Goal: Task Accomplishment & Management: Complete application form

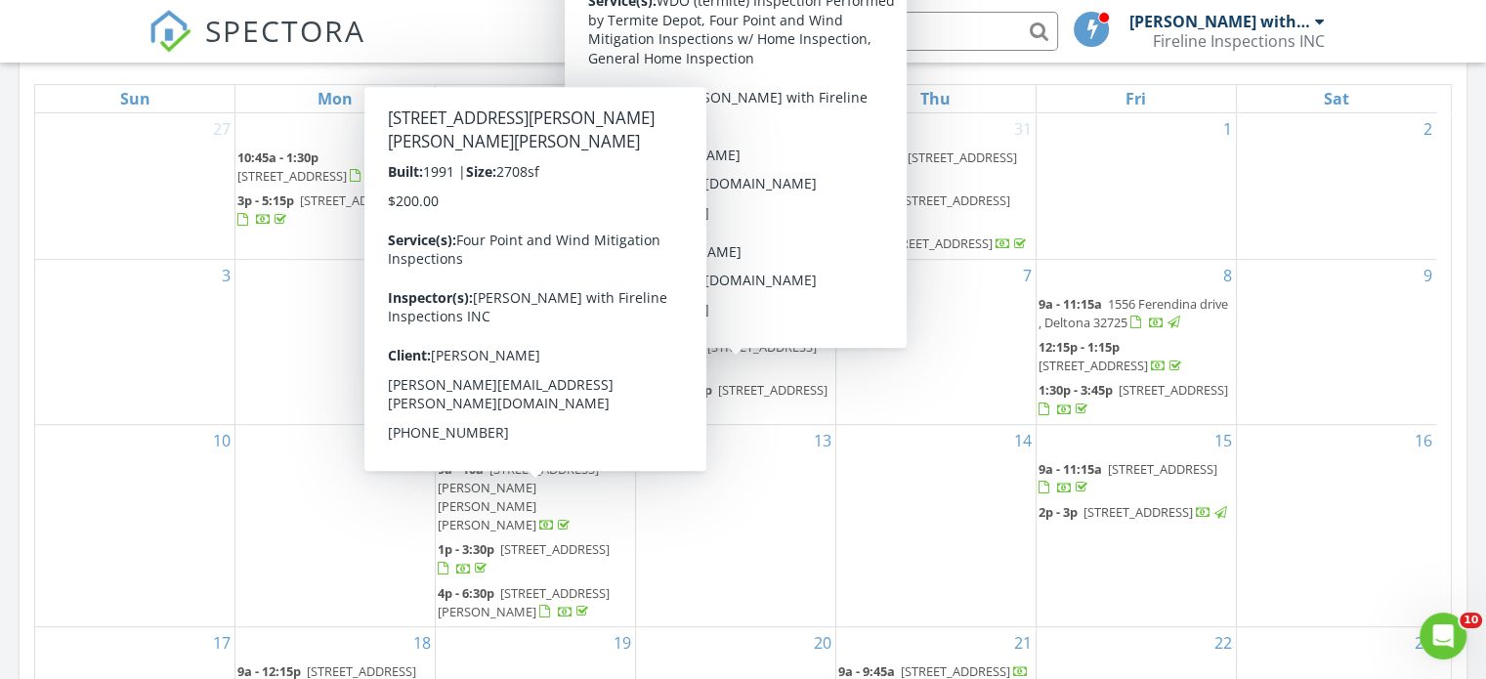
scroll to position [915, 0]
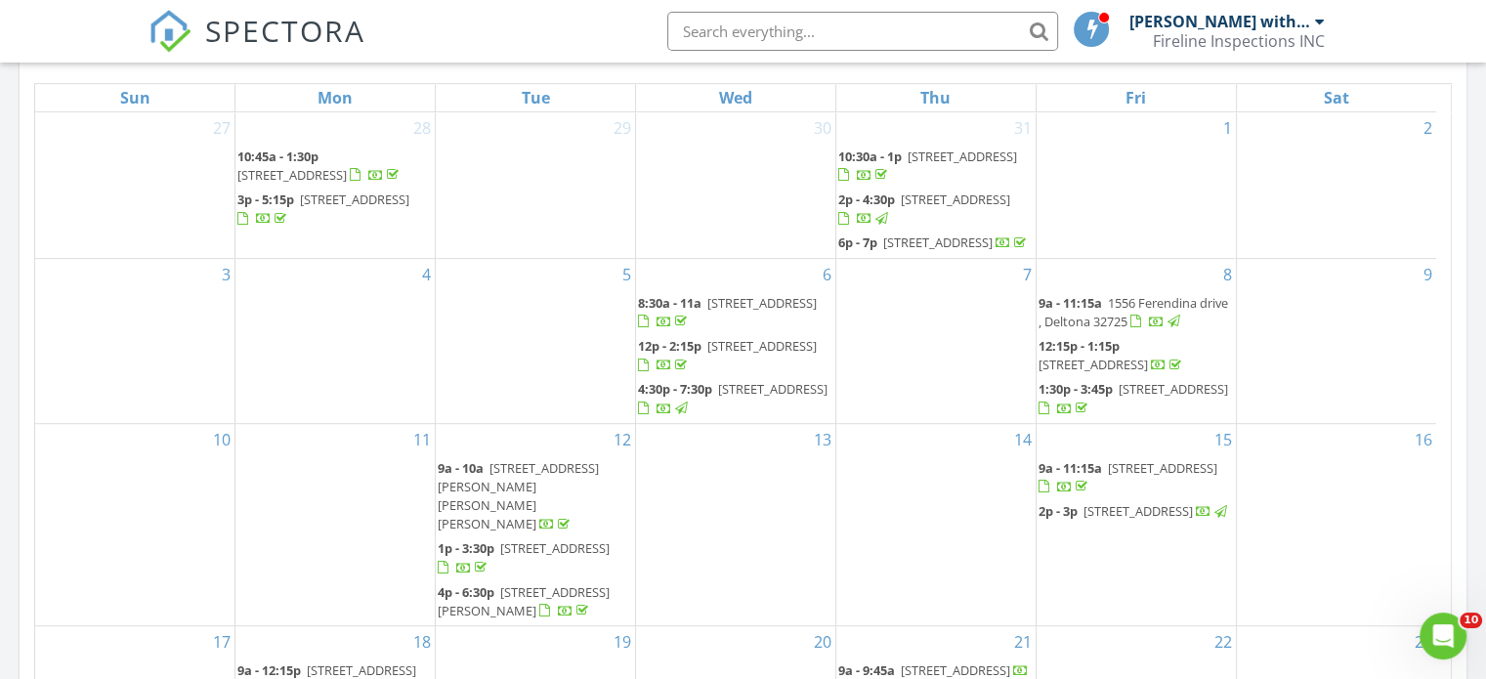
click at [537, 488] on span "31 Tina Maria Cir, Ponce Inlet 32127" at bounding box center [518, 496] width 161 height 74
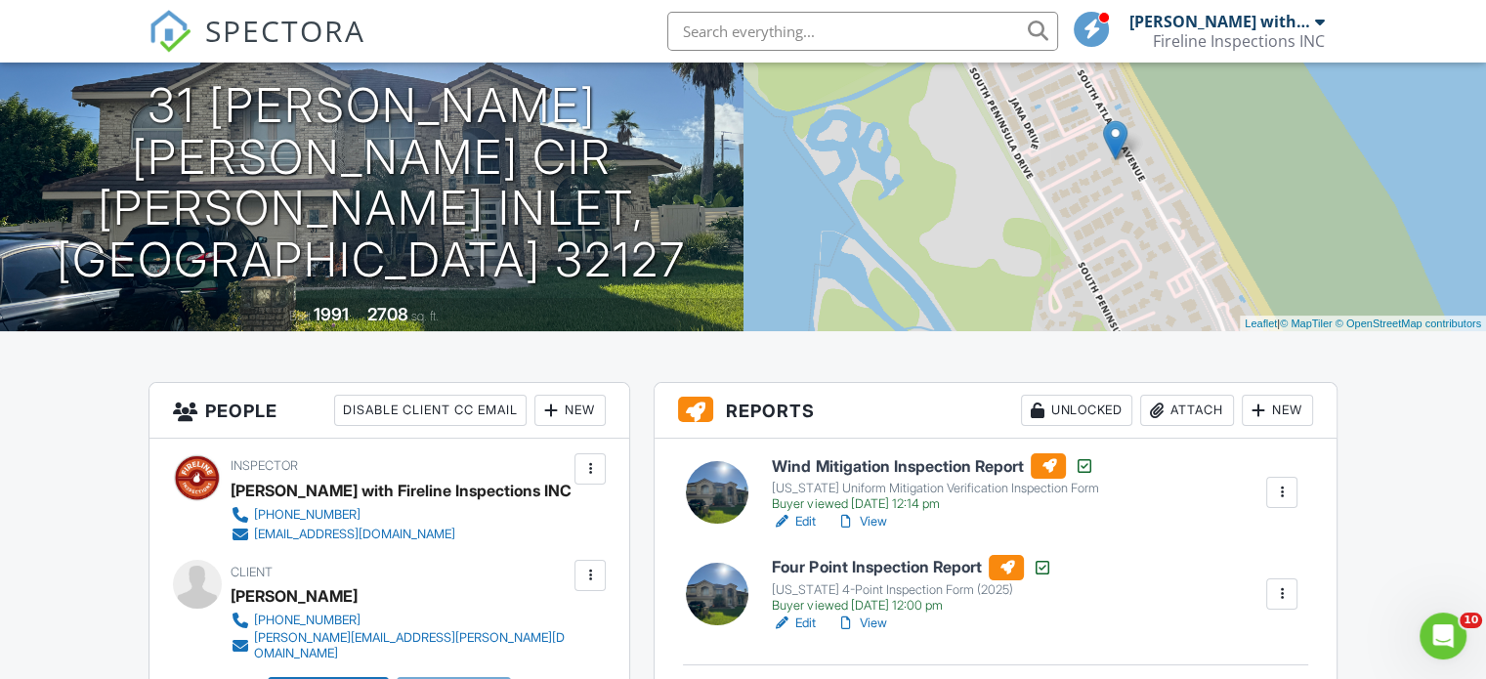
click at [884, 624] on link "View" at bounding box center [861, 624] width 51 height 20
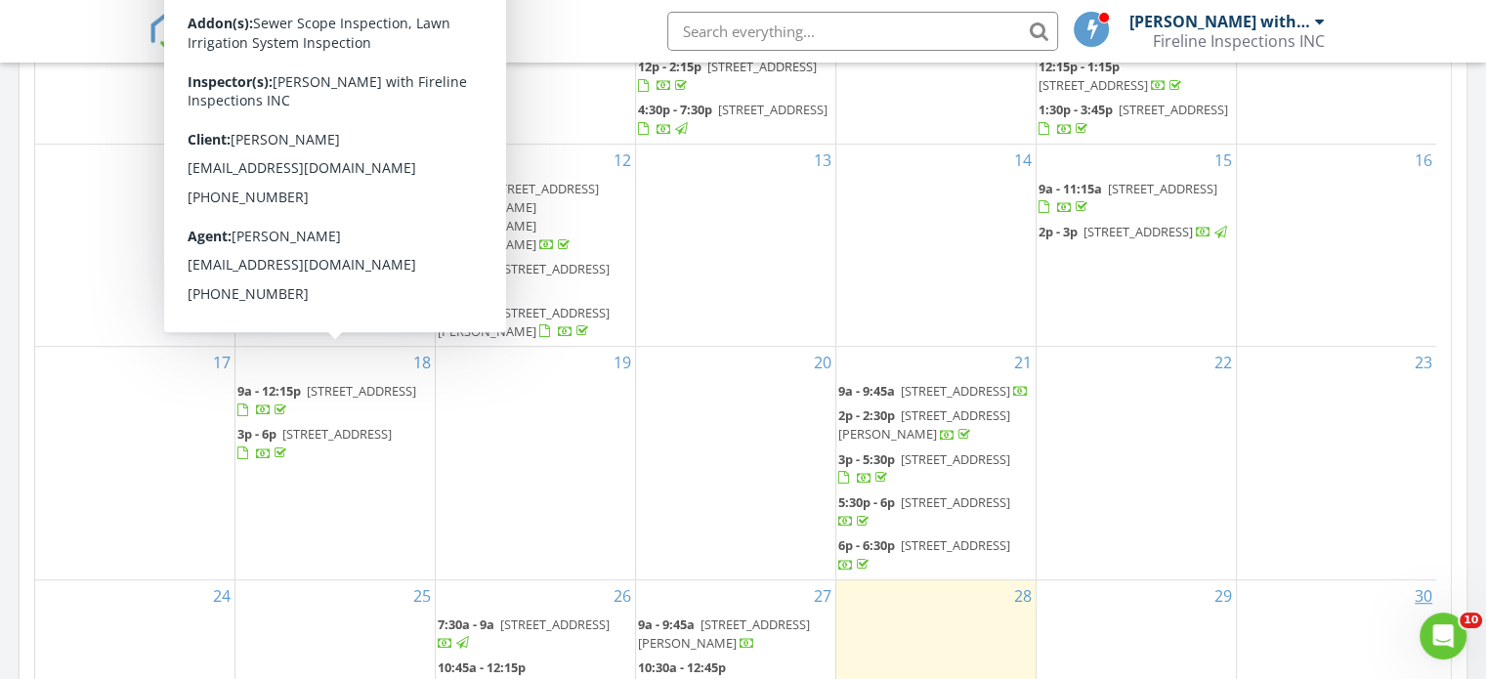
scroll to position [1000, 0]
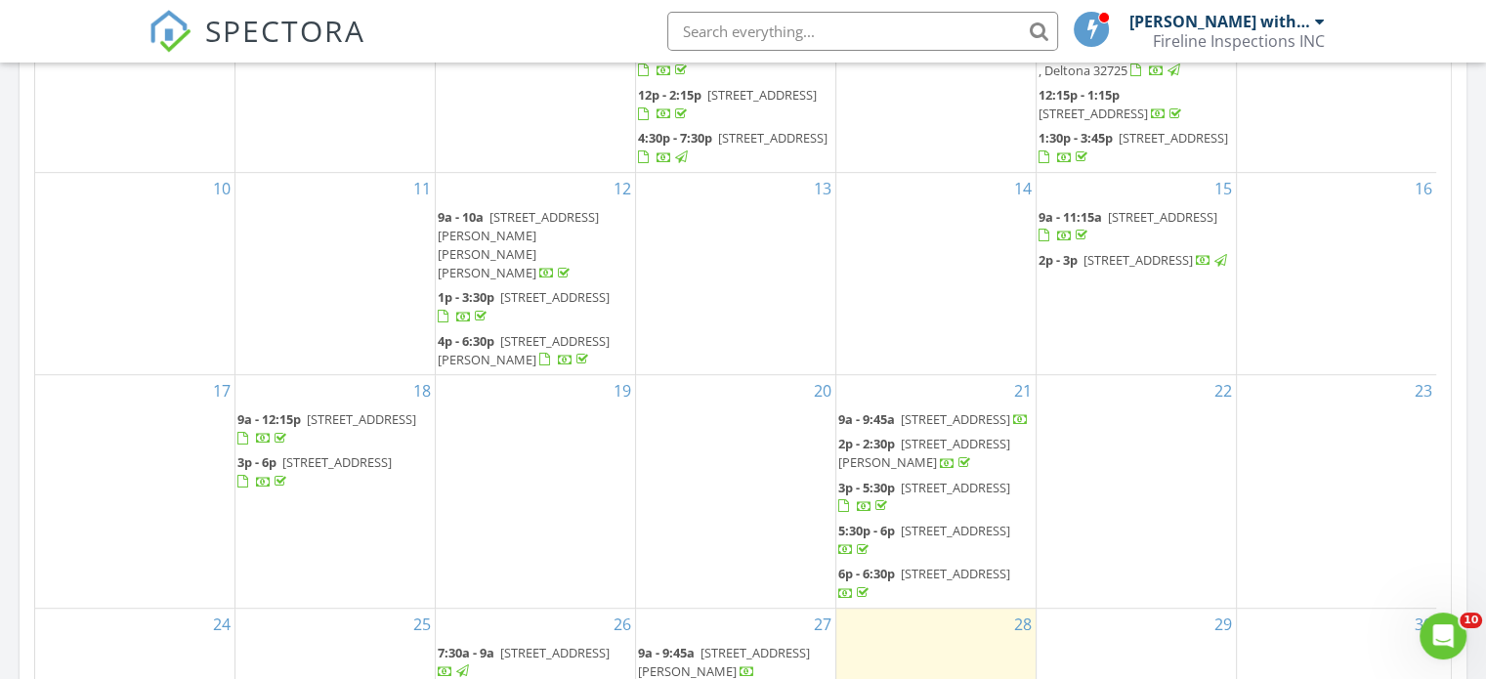
click at [1456, 456] on div "August 2025 today list day week cal wk 4 wk month Sun Mon Tue Wed Thu Fri Sat 2…" at bounding box center [743, 364] width 1447 height 889
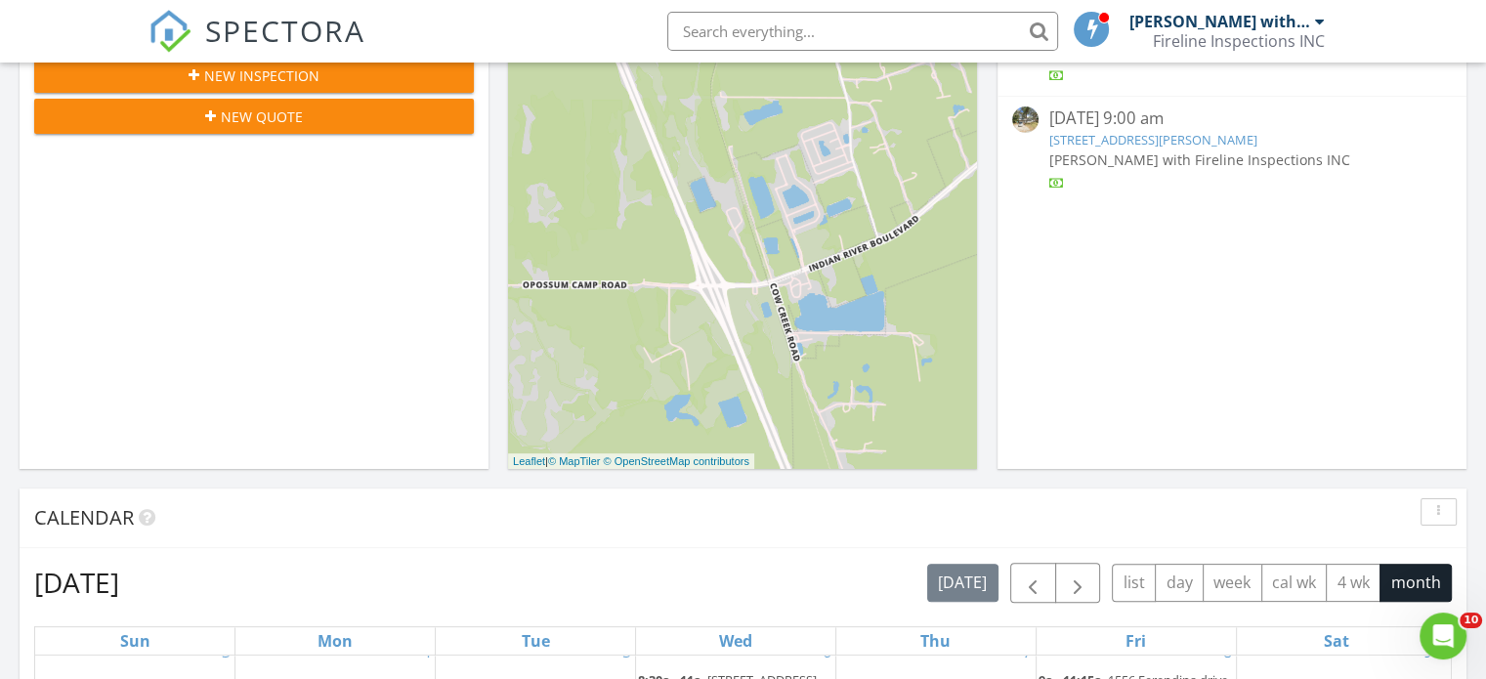
scroll to position [373, 0]
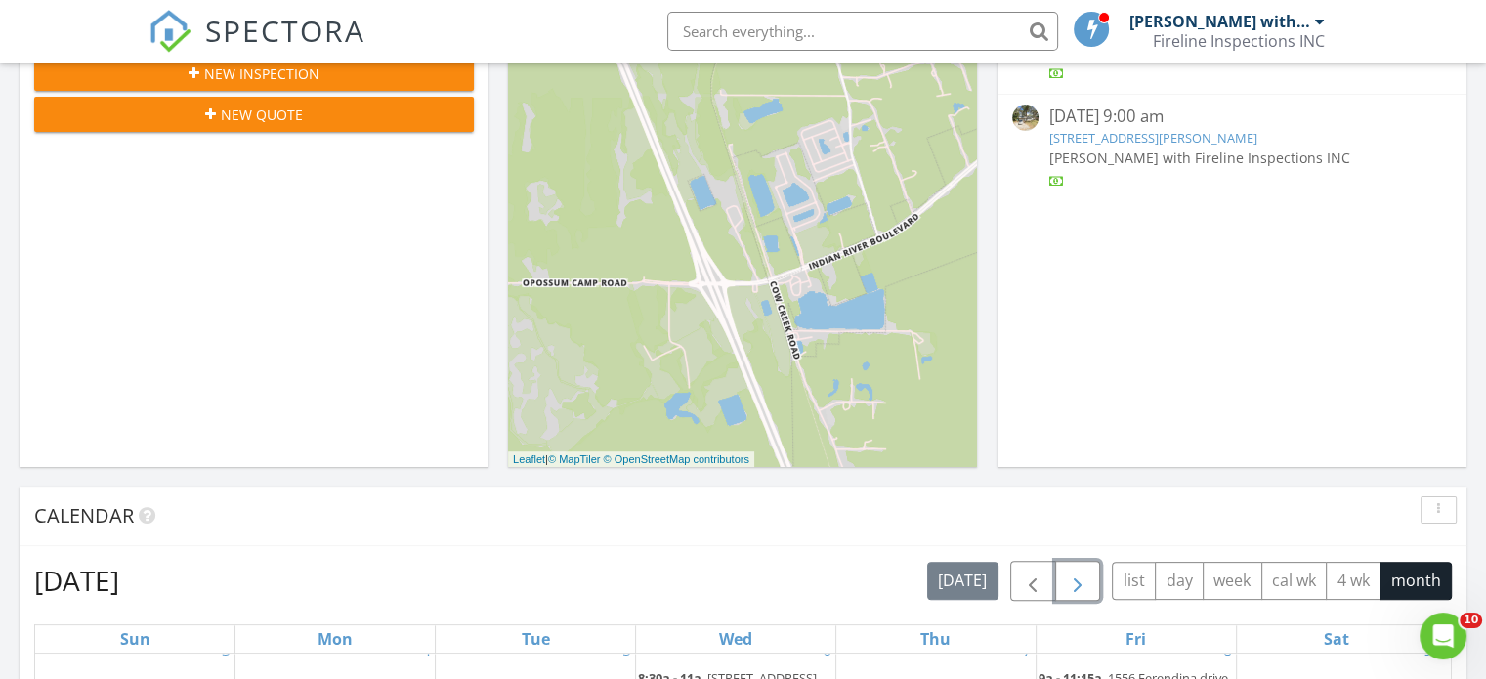
click at [1081, 562] on button "button" at bounding box center [1078, 581] width 46 height 40
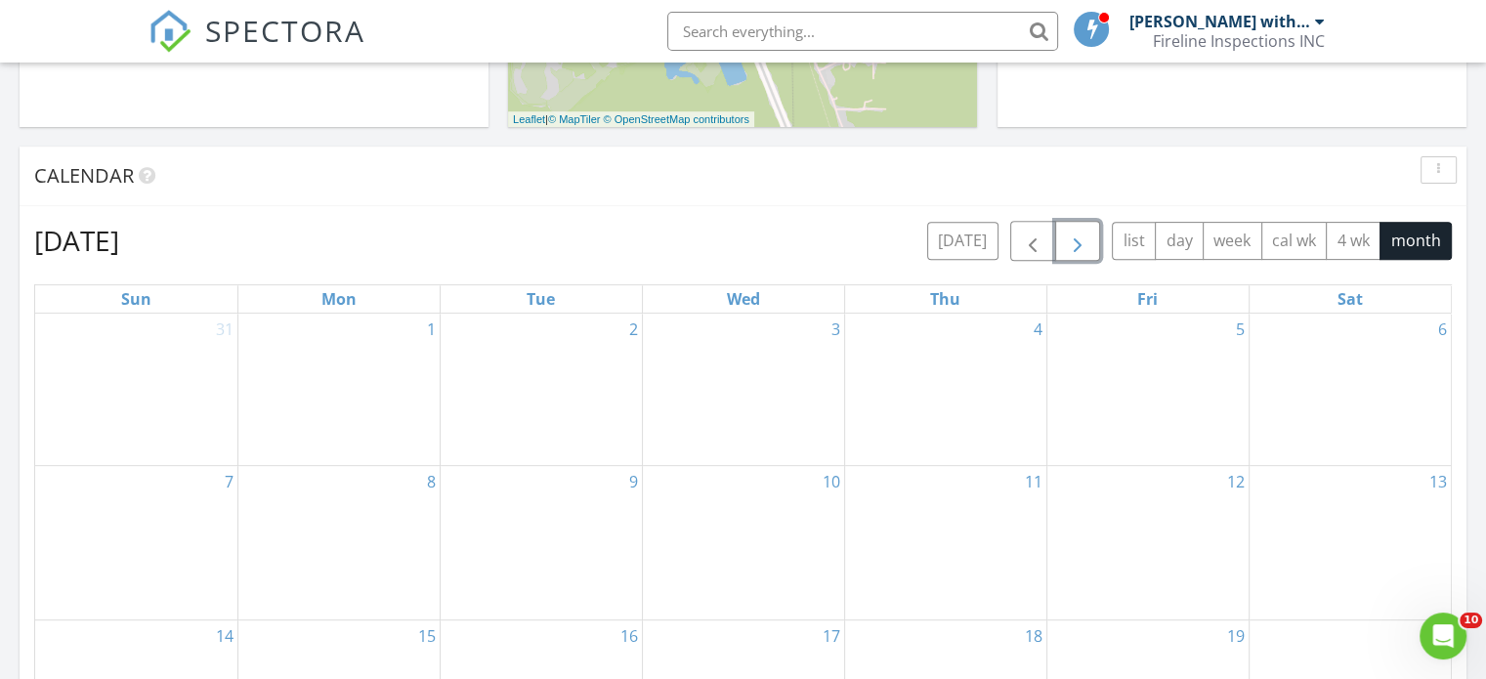
scroll to position [710, 0]
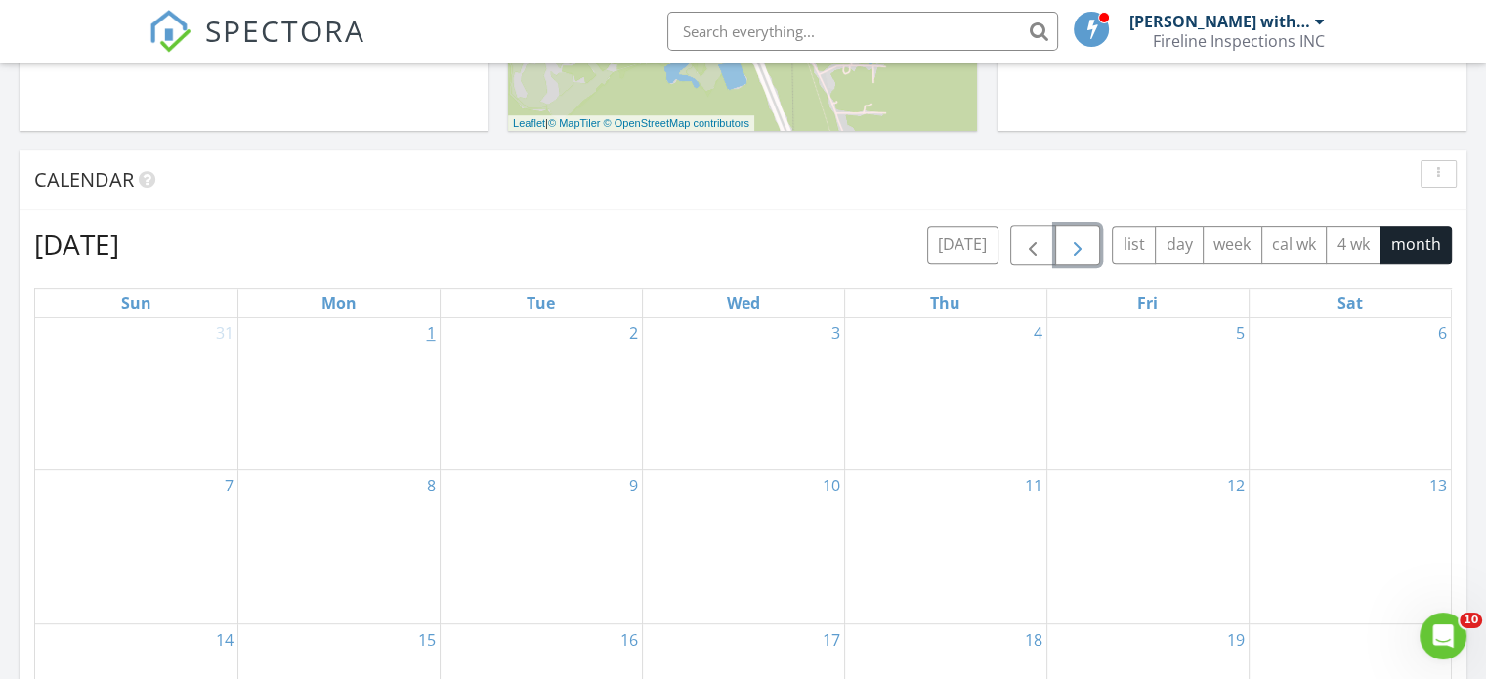
click at [433, 334] on link "1" at bounding box center [431, 333] width 17 height 31
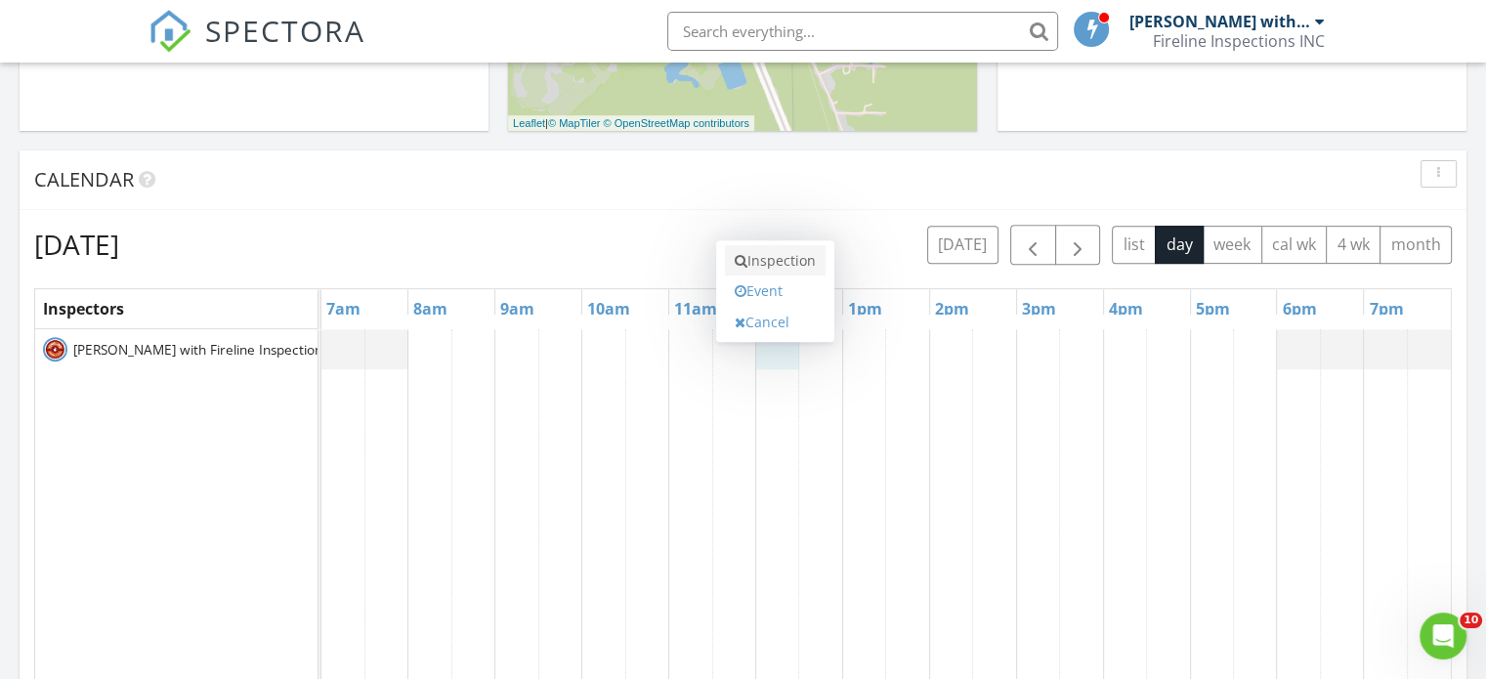
click at [784, 263] on link "Inspection" at bounding box center [775, 260] width 101 height 31
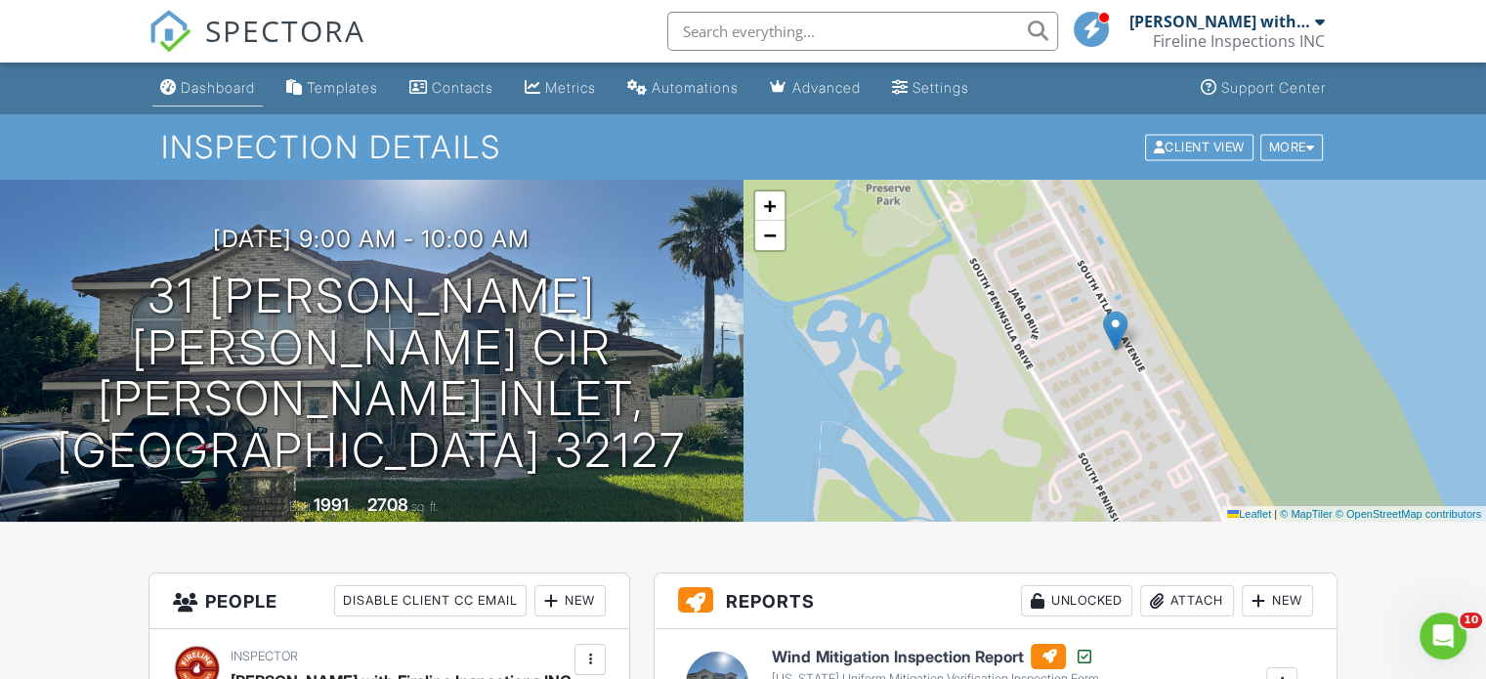
click at [207, 80] on div "Dashboard" at bounding box center [218, 87] width 74 height 17
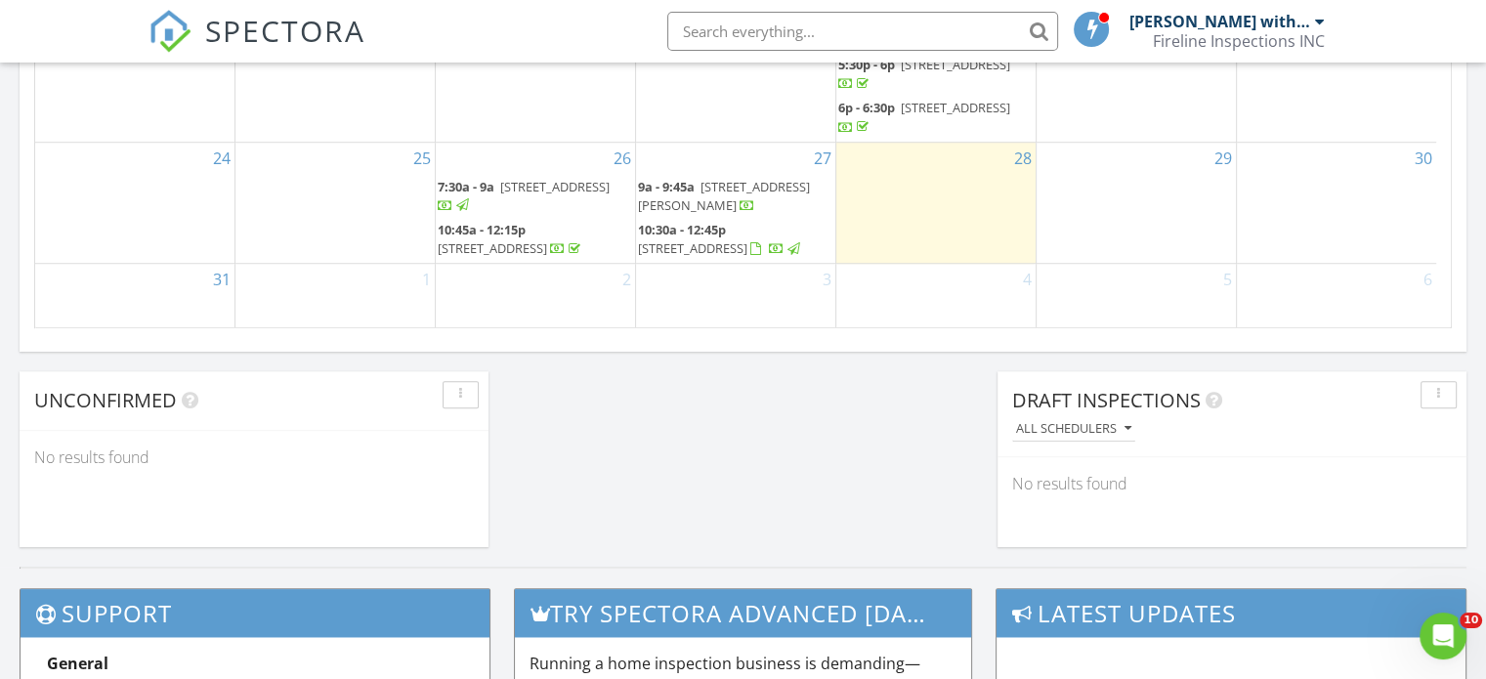
scroll to position [977, 0]
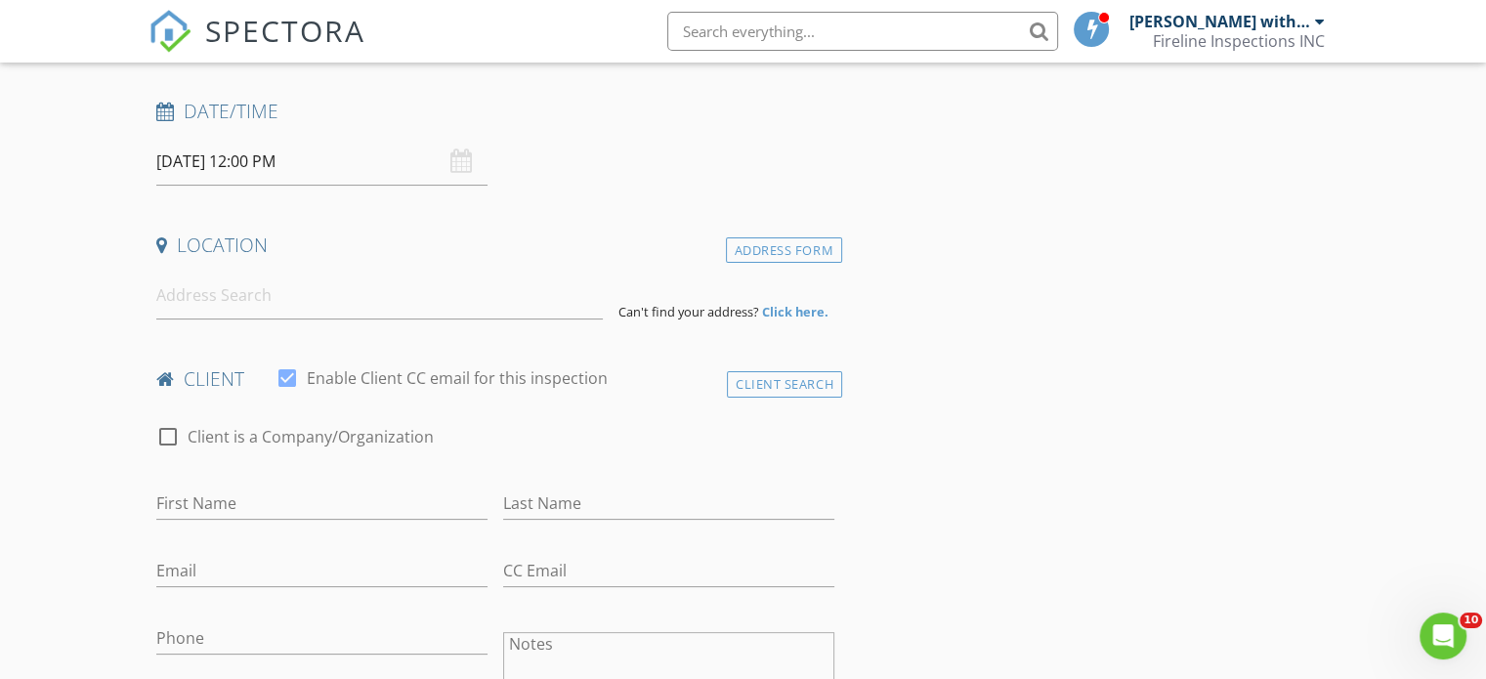
scroll to position [320, 0]
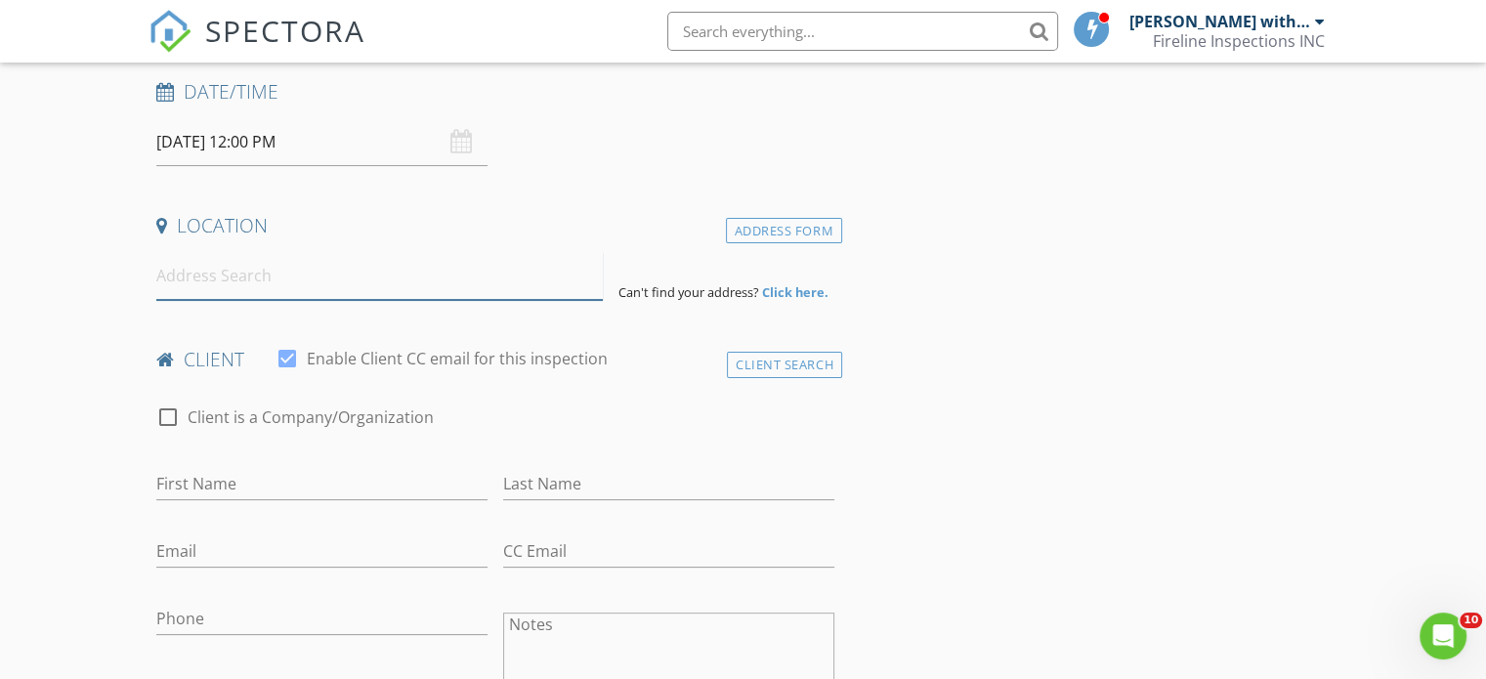
click at [272, 285] on input at bounding box center [379, 276] width 447 height 48
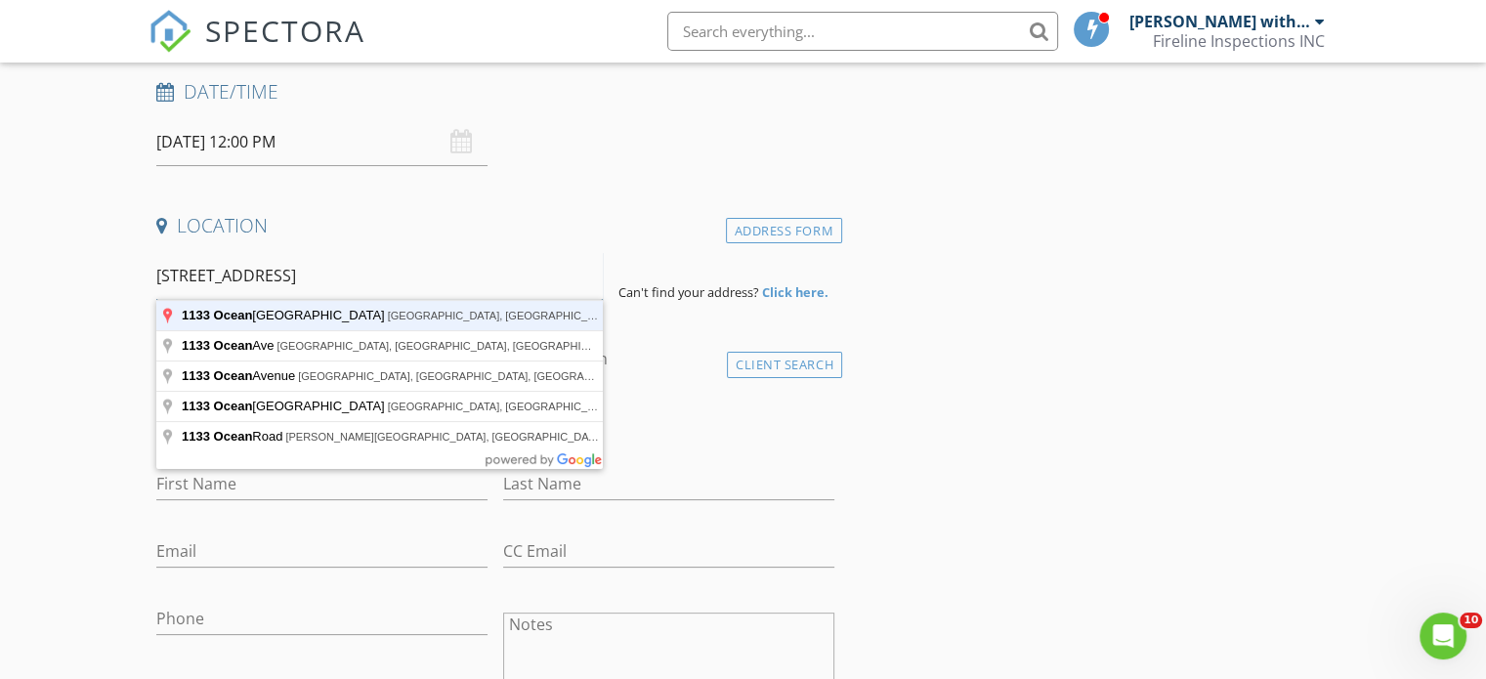
type input "1133 Ocean Shore Boulevard, Ormond Beach, FL, USA"
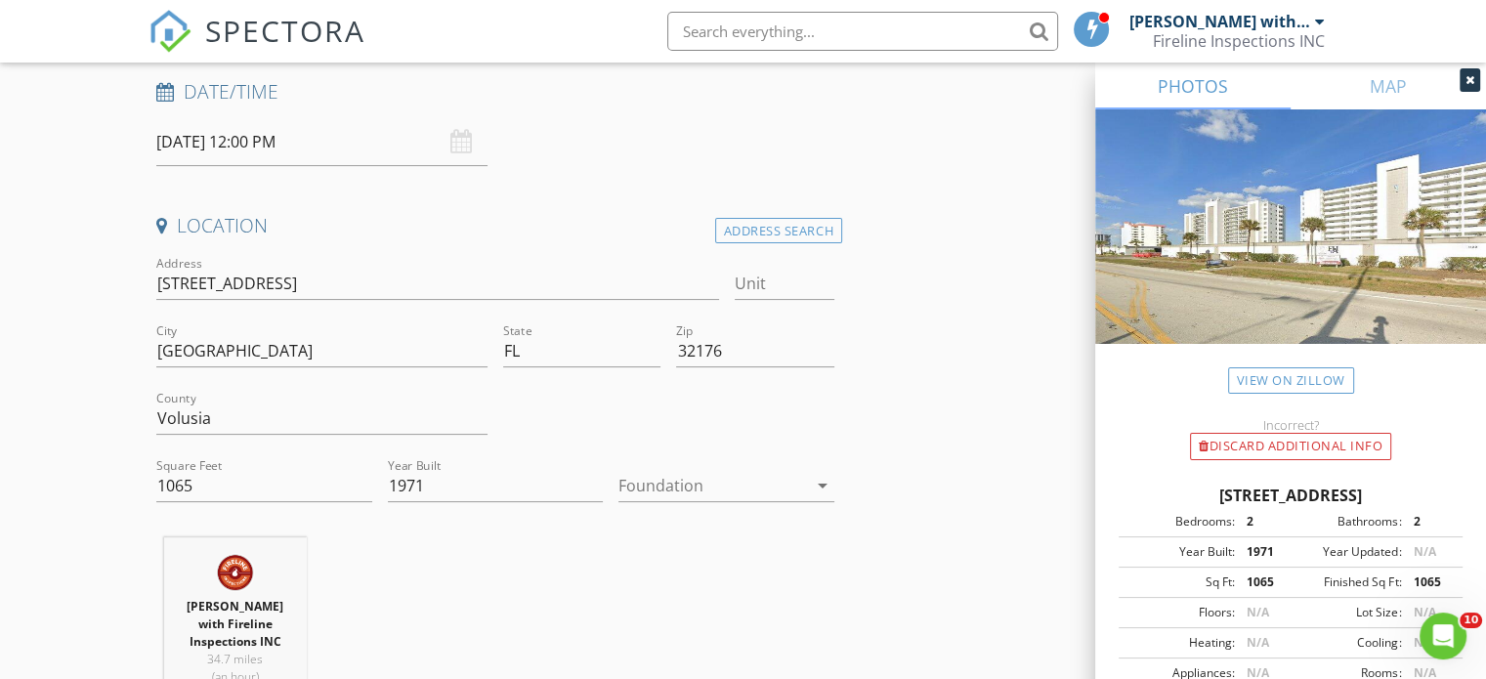
click at [789, 265] on div "Unit" at bounding box center [785, 288] width 100 height 64
click at [784, 285] on input "Unit" at bounding box center [785, 284] width 100 height 32
type input "506"
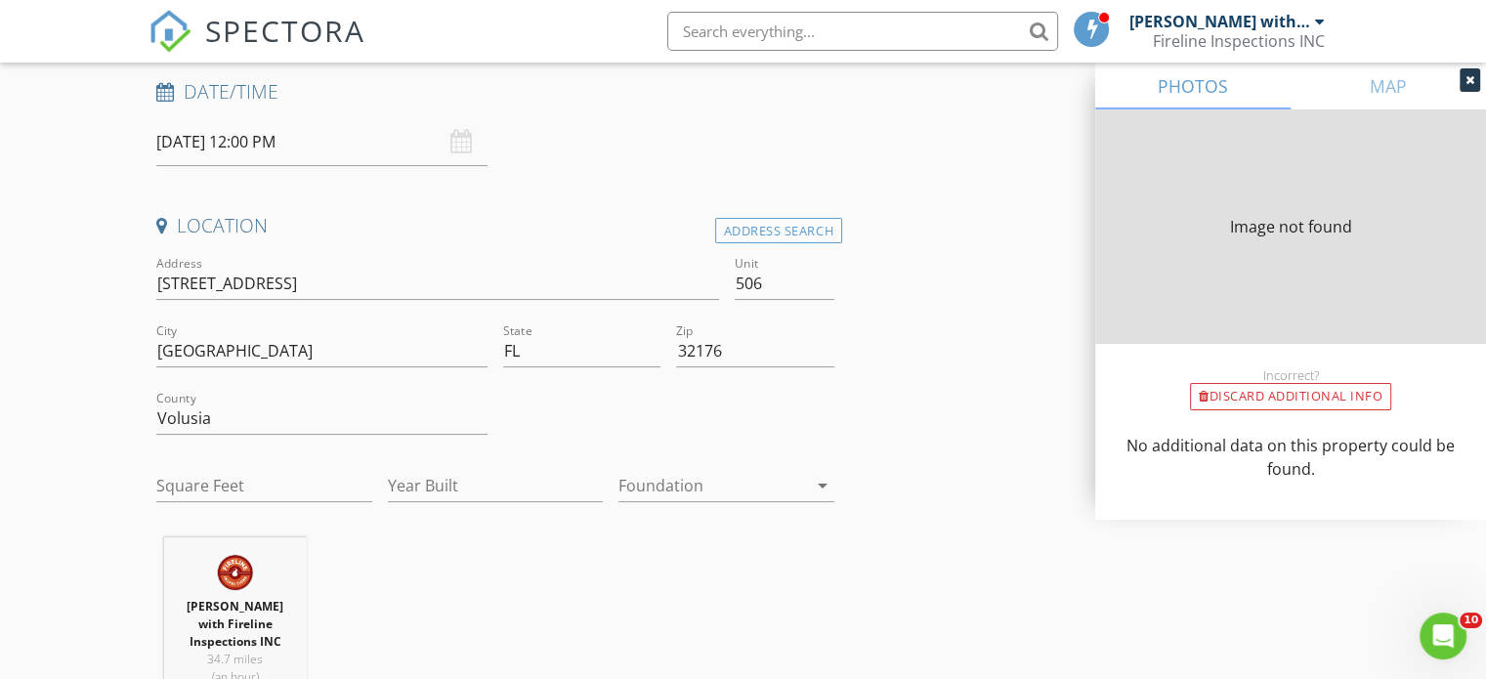
type input "1065"
type input "1971"
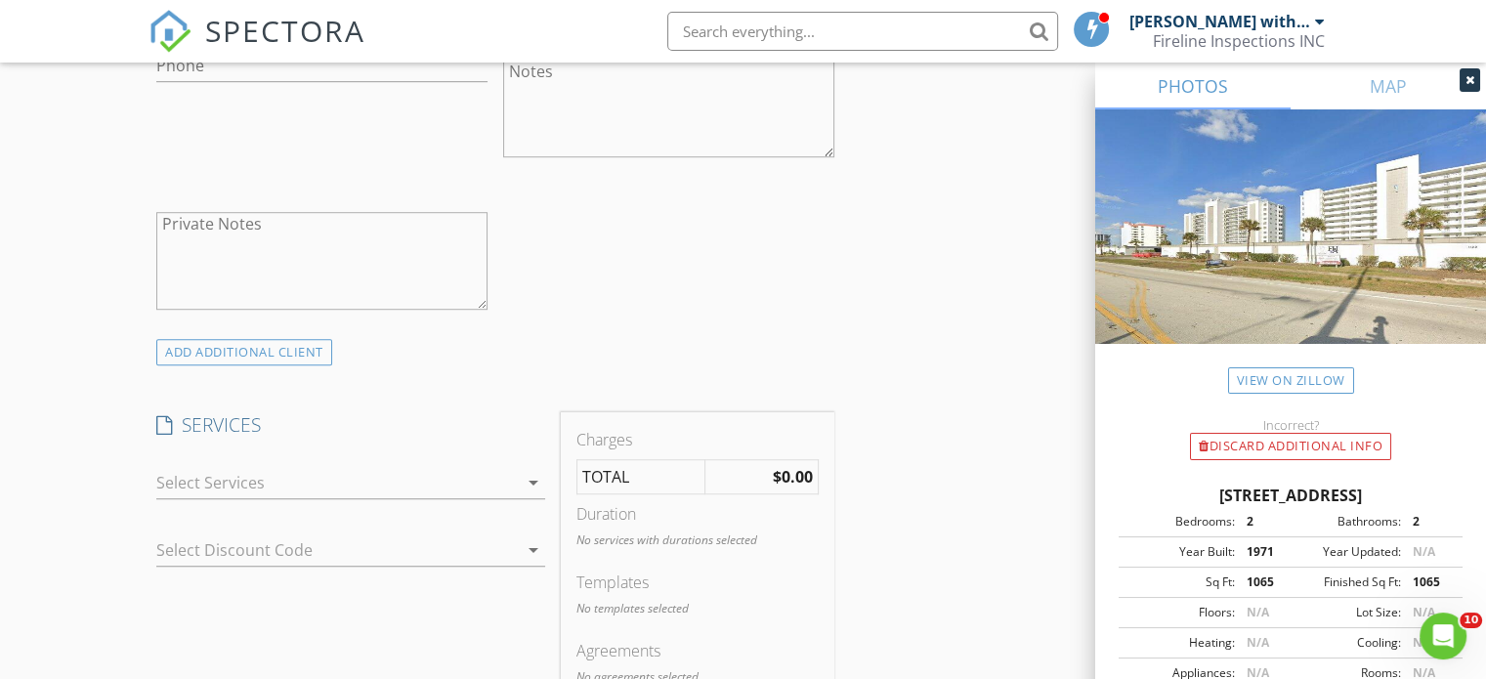
scroll to position [1466, 0]
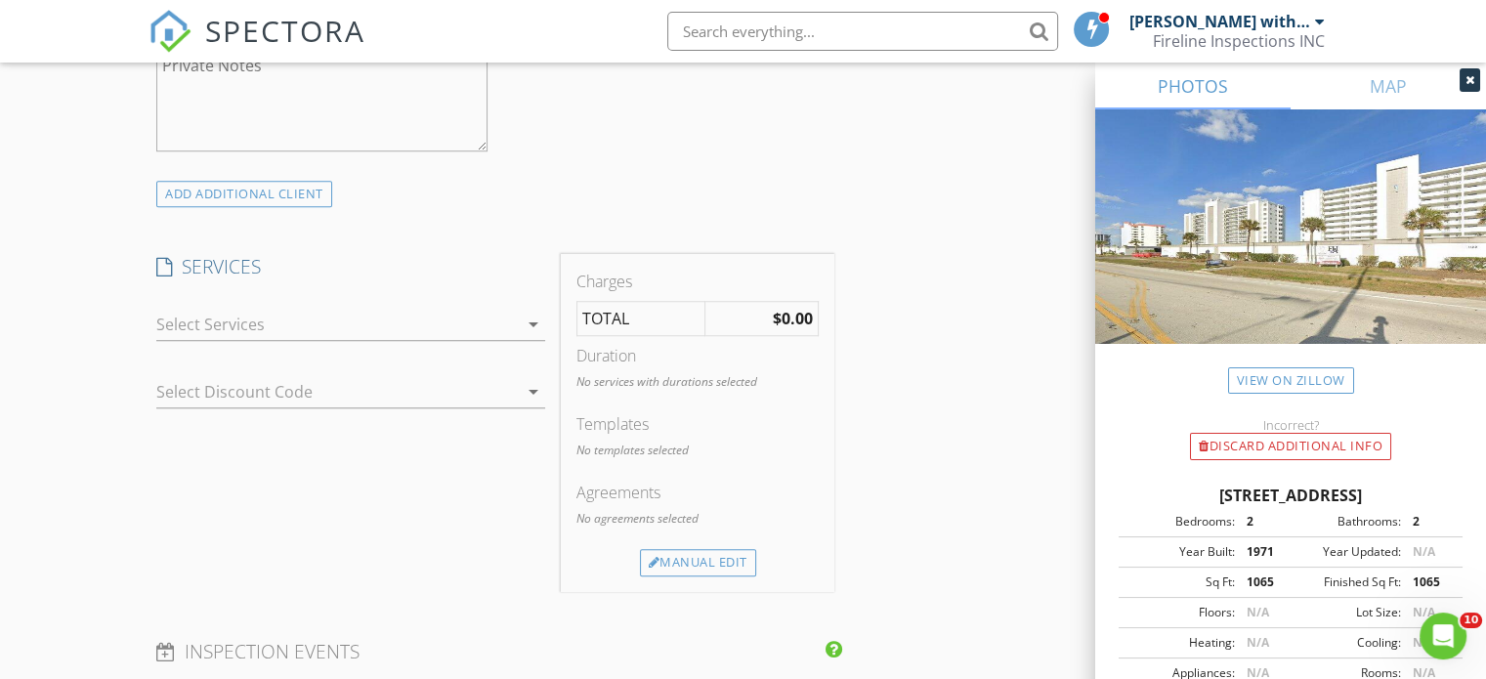
click at [351, 332] on div at bounding box center [337, 324] width 362 height 31
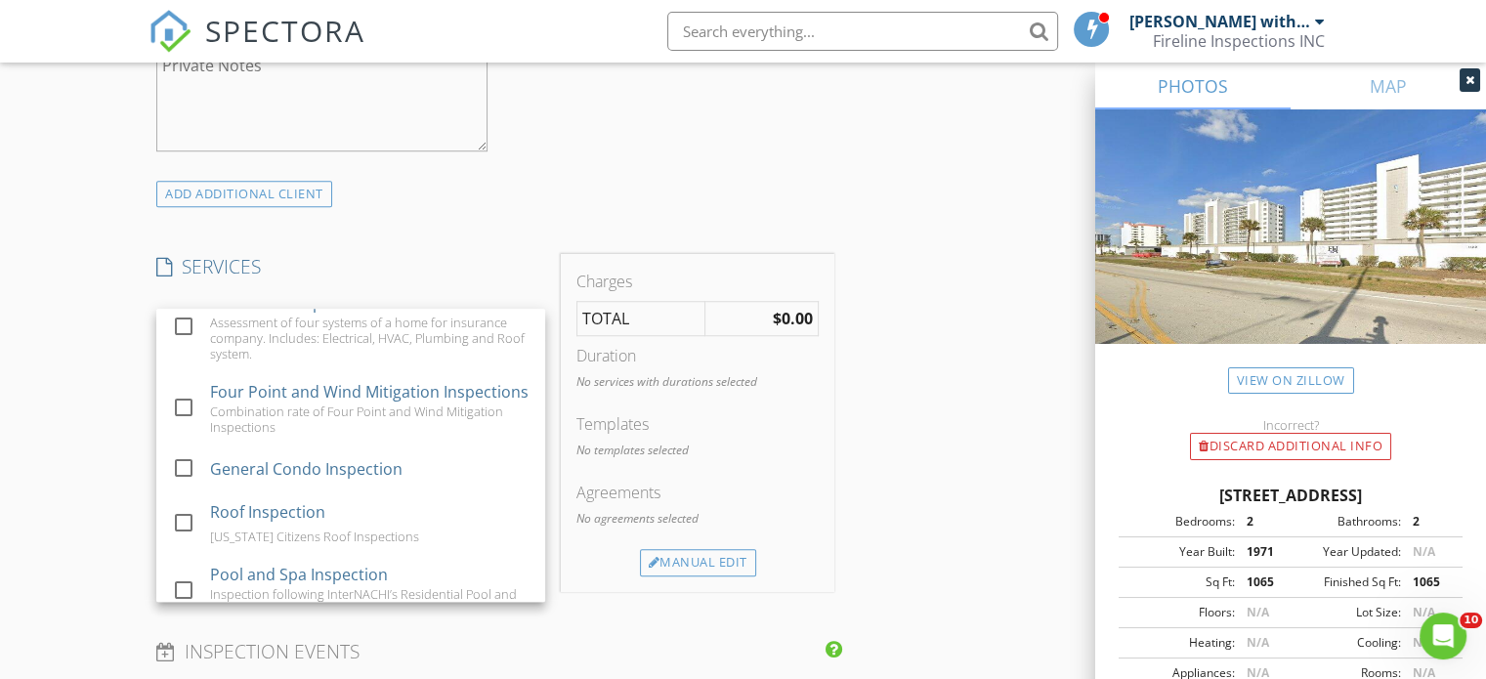
scroll to position [751, 0]
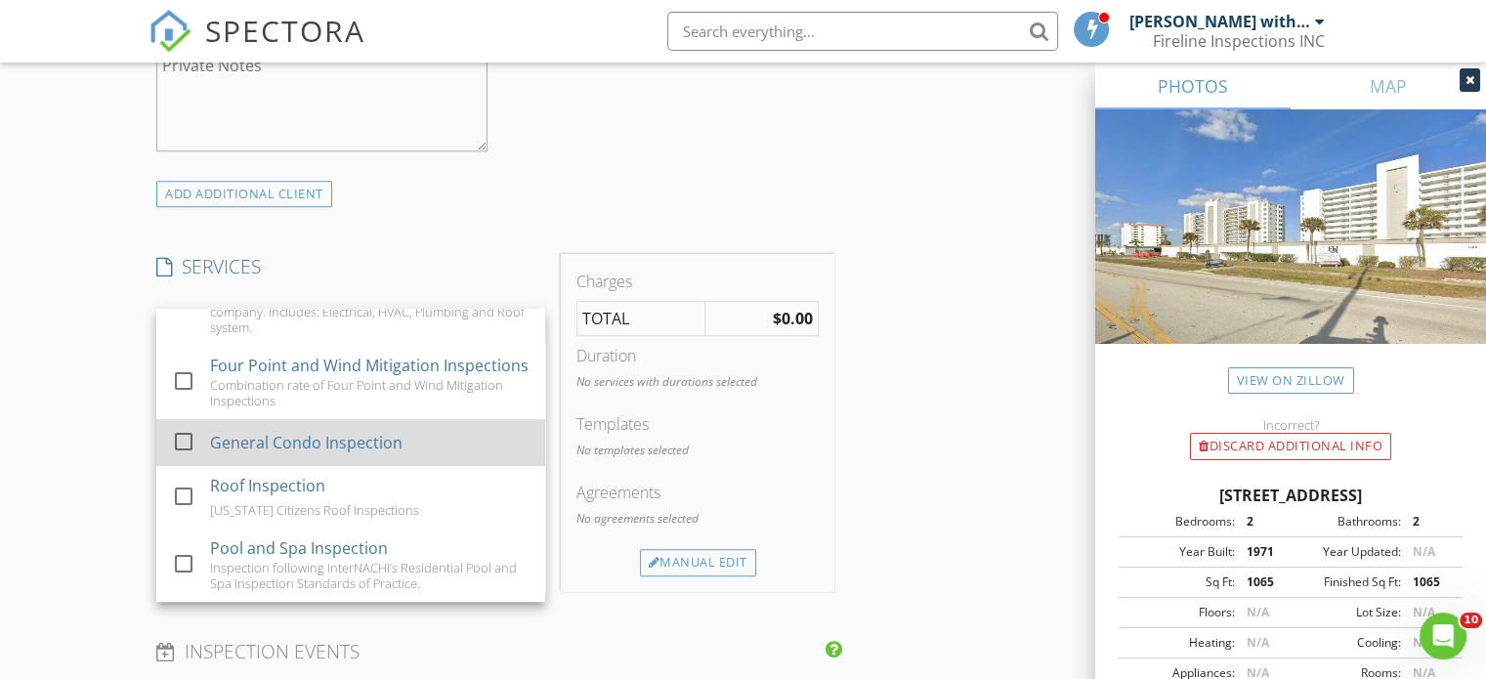
click at [356, 454] on div "General Condo Inspection" at bounding box center [306, 442] width 193 height 23
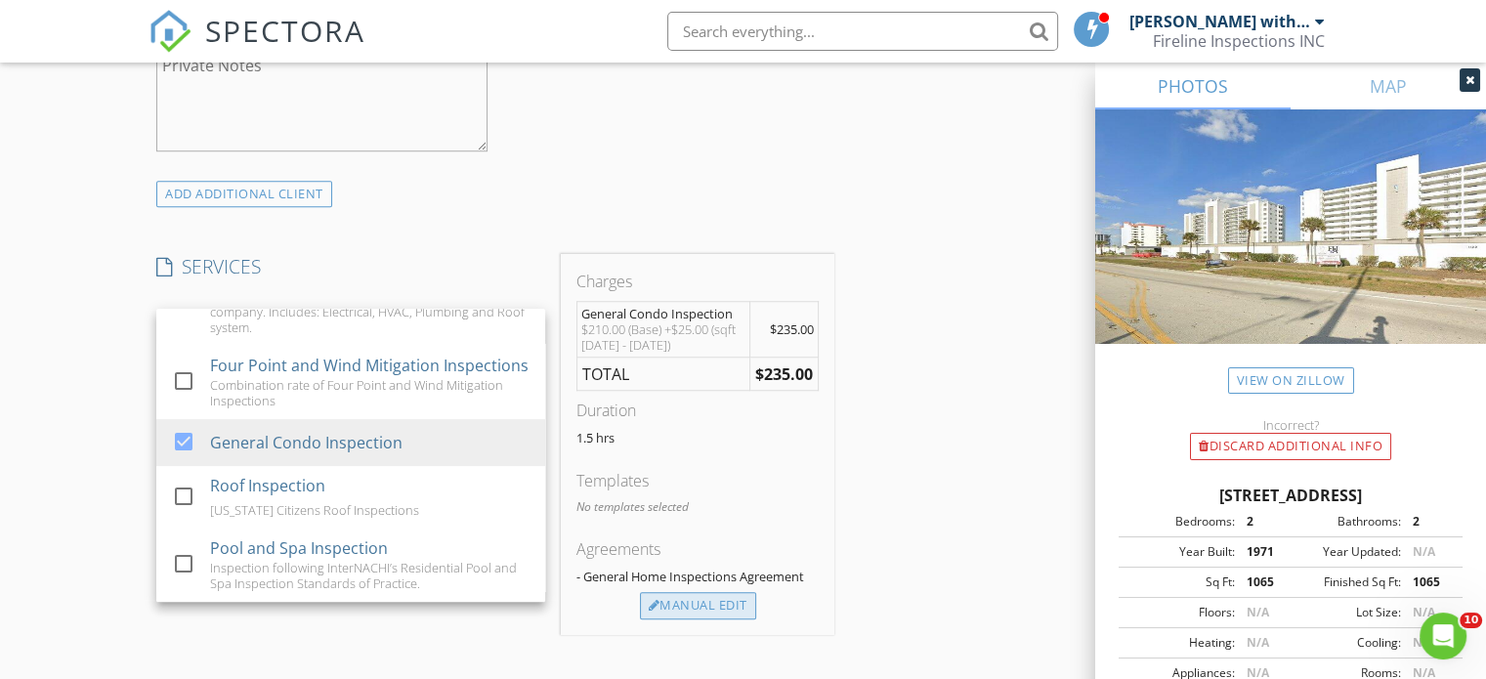
click at [723, 601] on div "Manual Edit" at bounding box center [698, 605] width 116 height 27
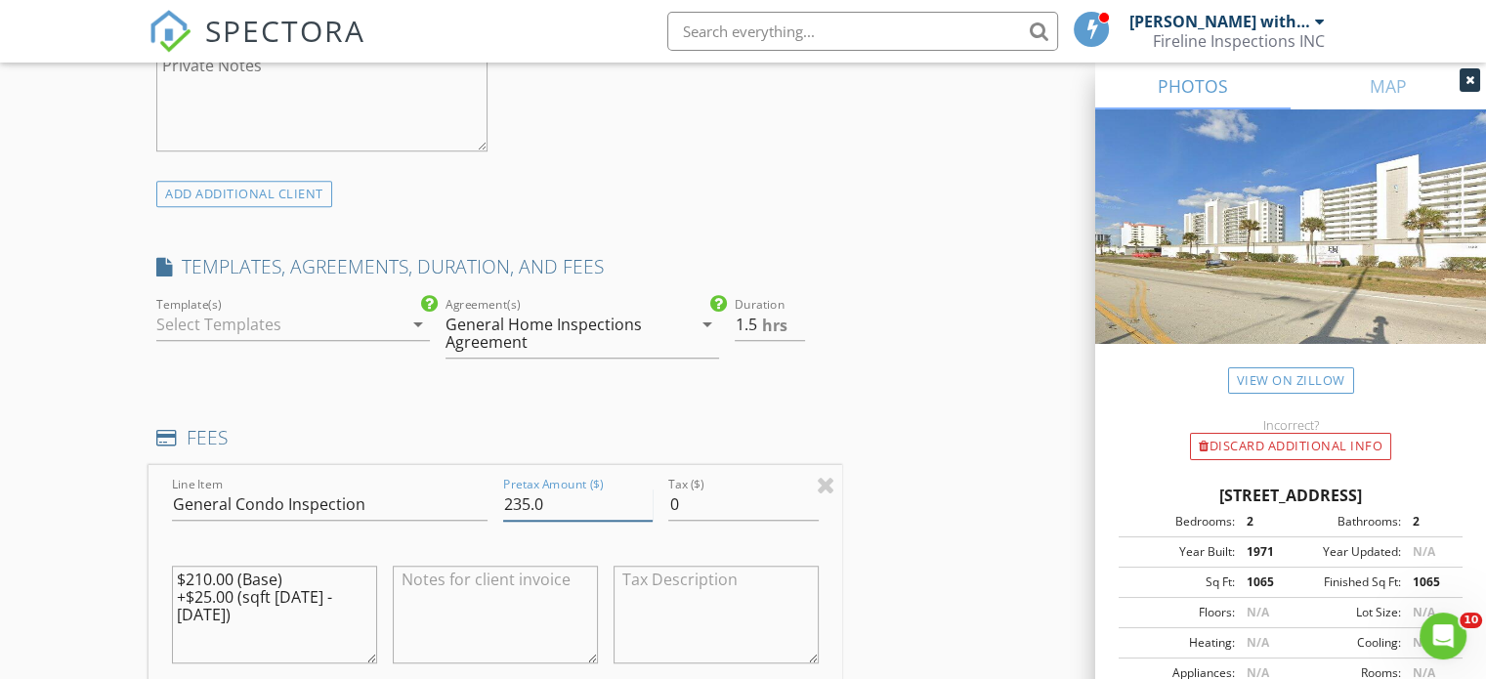
drag, startPoint x: 528, startPoint y: 503, endPoint x: 543, endPoint y: 522, distance: 24.3
click at [528, 503] on input "235.0" at bounding box center [578, 505] width 150 height 32
type input "230.0"
click at [975, 518] on div "INSPECTOR(S) check_box Thomas Ballard with Fireline Inspections INC PRIMARY Tho…" at bounding box center [743, 505] width 1189 height 3488
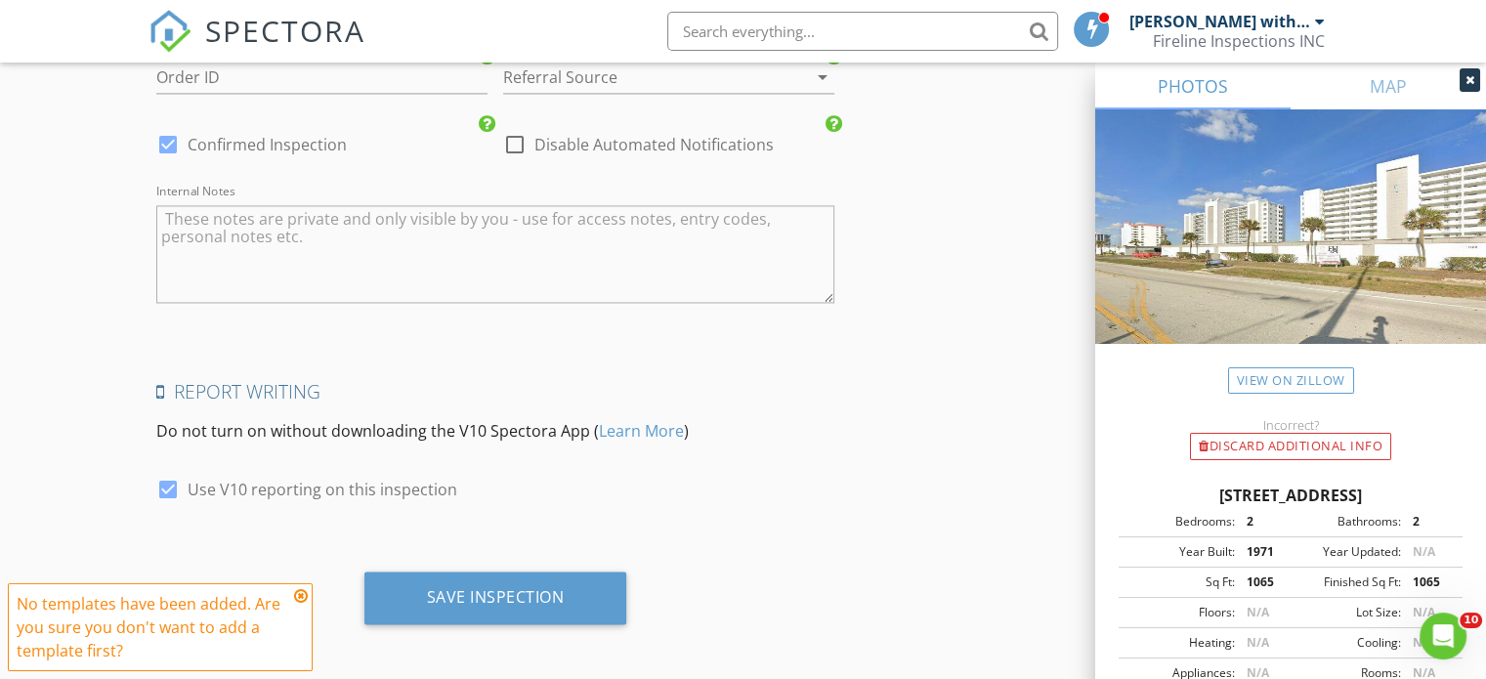
scroll to position [2588, 0]
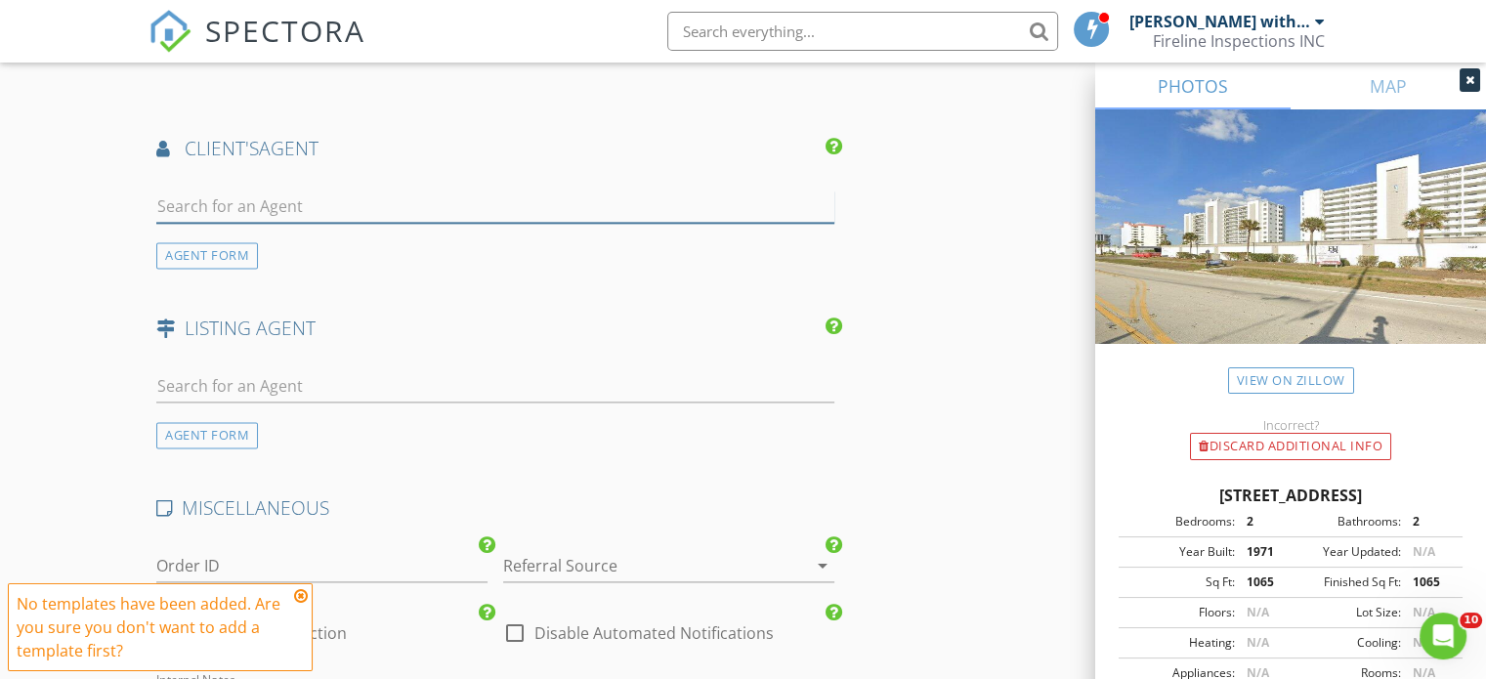
click at [271, 216] on input "text" at bounding box center [495, 207] width 678 height 32
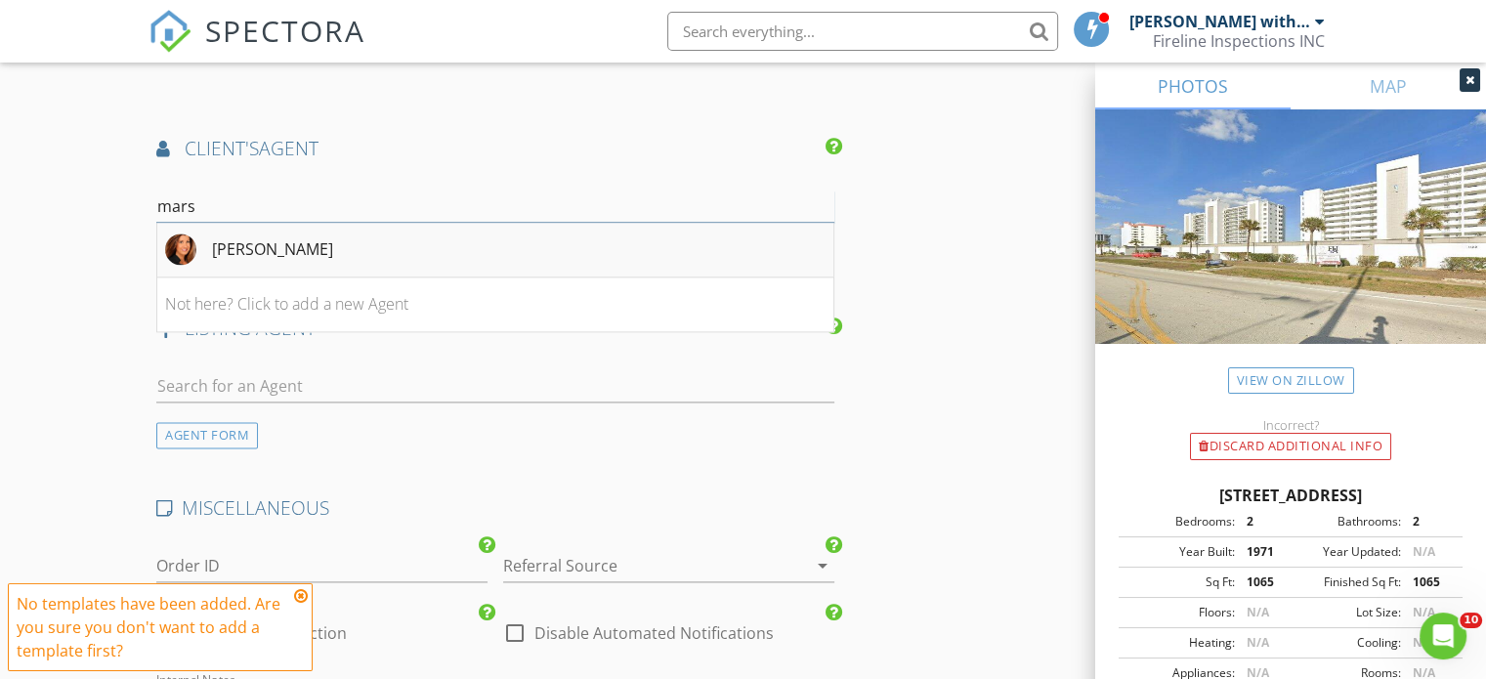
type input "mars"
click at [293, 237] on div "Marsha Evans" at bounding box center [272, 248] width 121 height 23
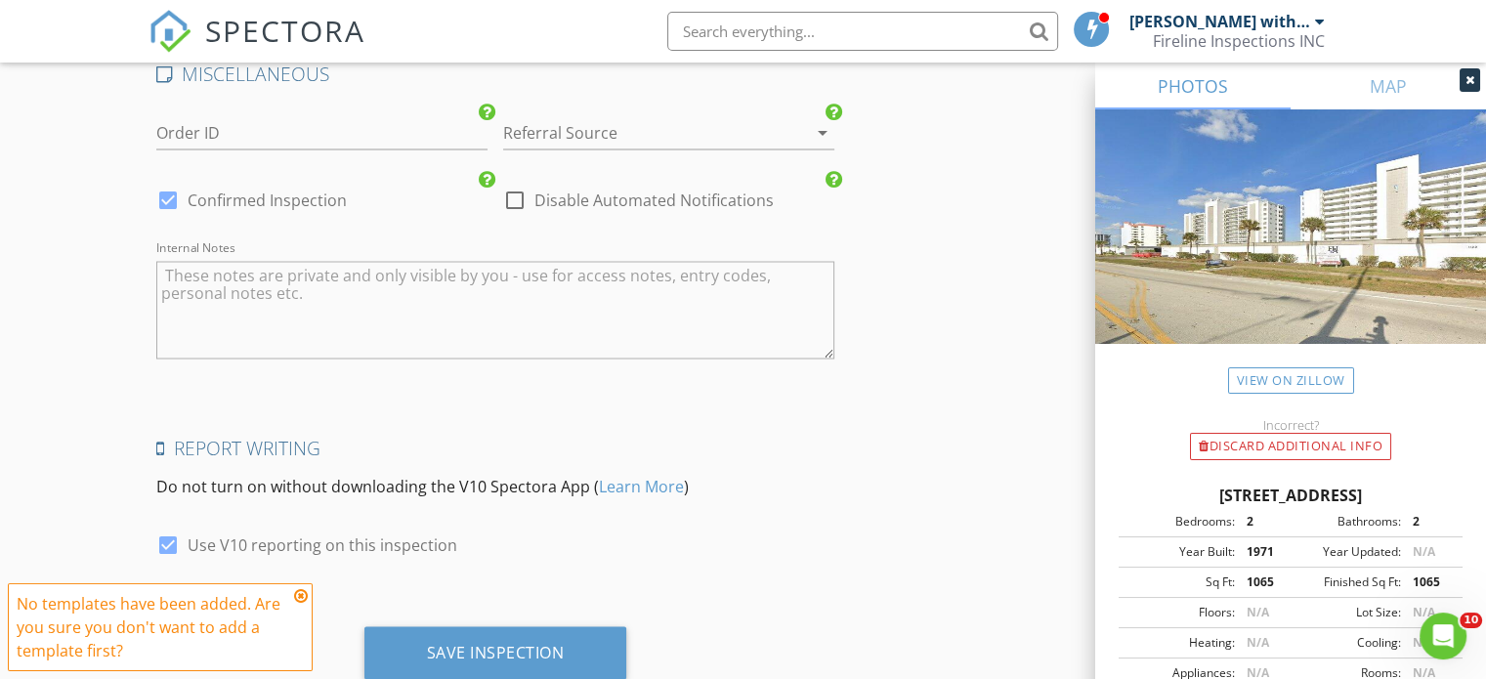
scroll to position [3325, 0]
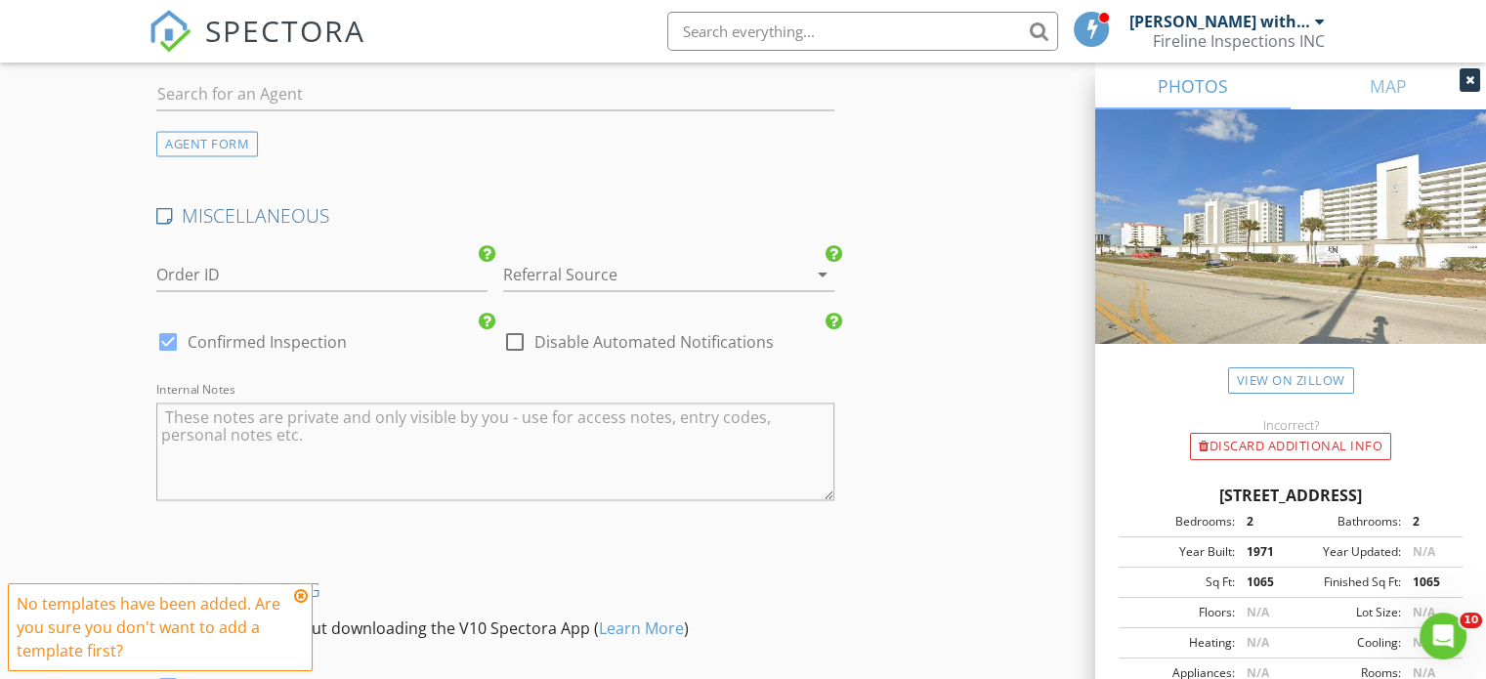
click at [203, 334] on label "Confirmed Inspection" at bounding box center [267, 342] width 159 height 20
checkbox input "false"
checkbox input "true"
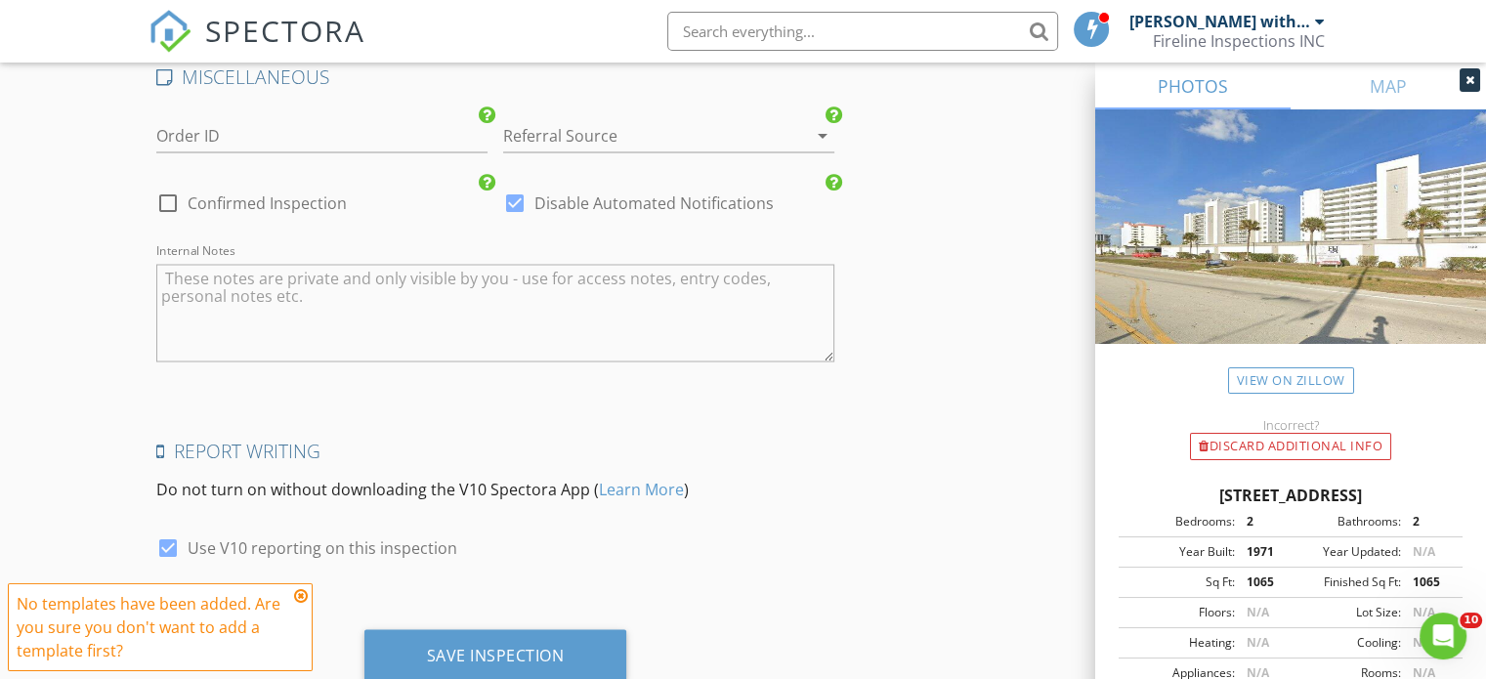
scroll to position [3520, 0]
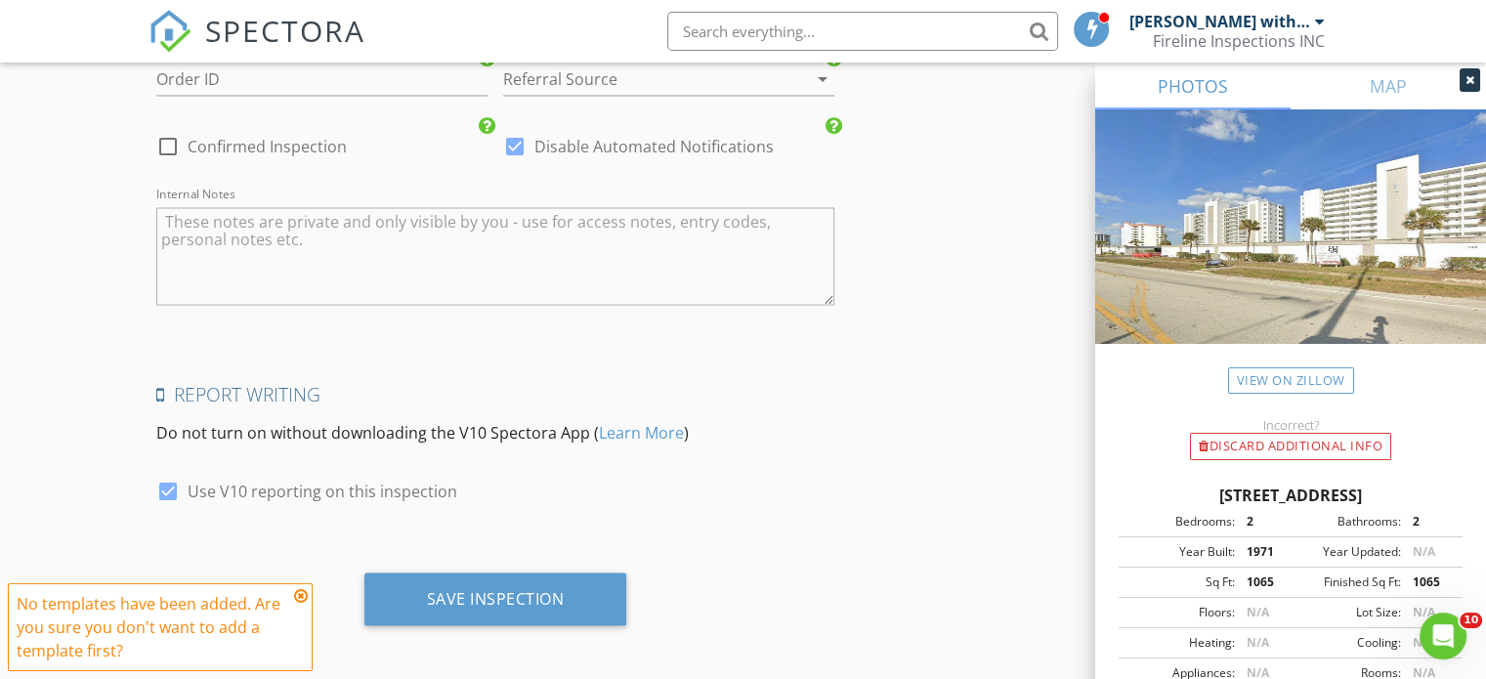
click at [301, 599] on icon at bounding box center [301, 596] width 14 height 16
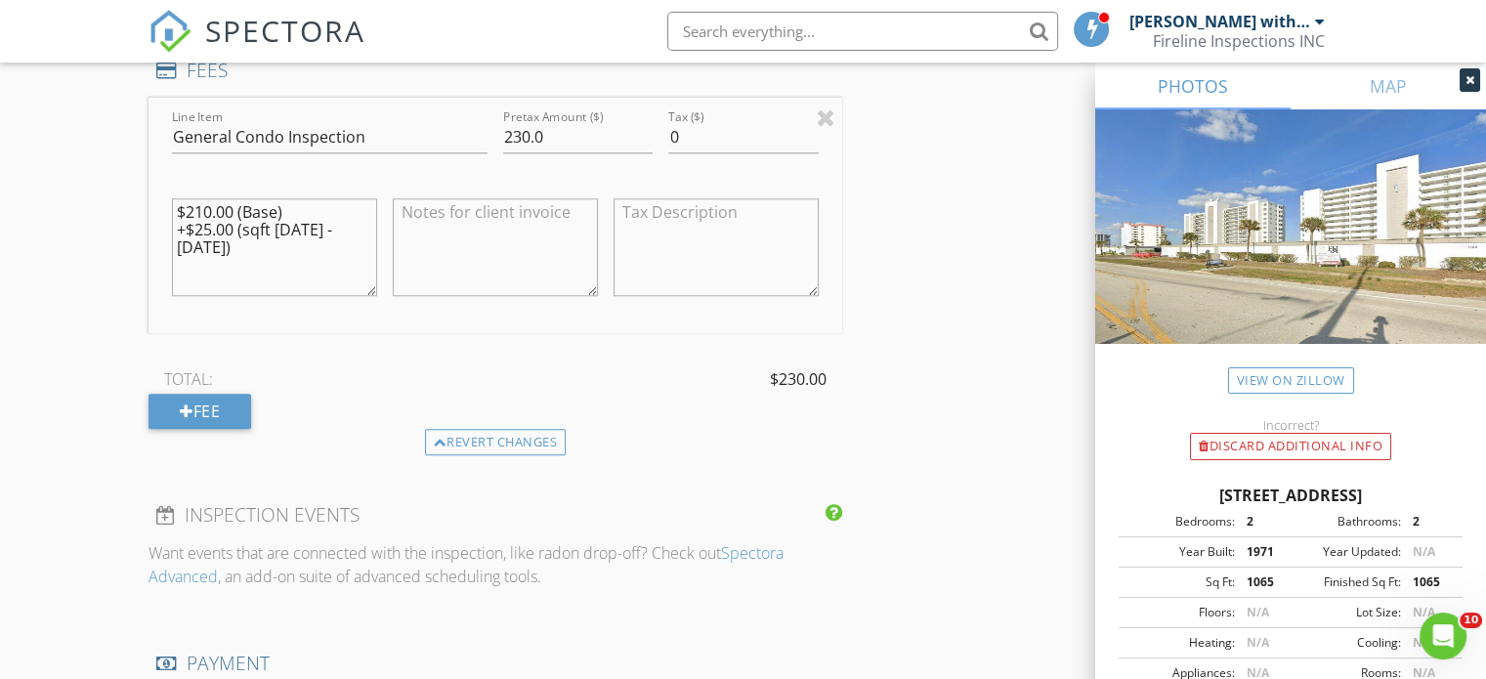
scroll to position [1468, 0]
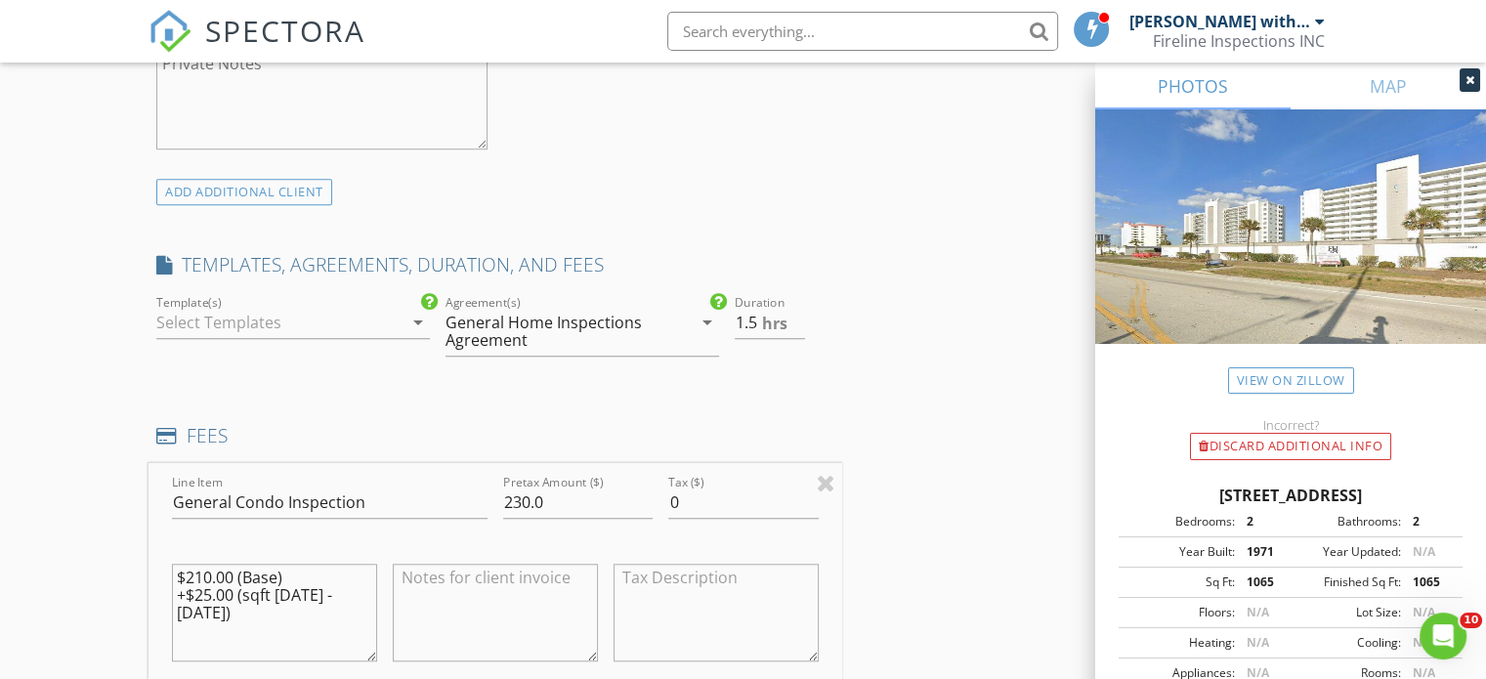
click at [314, 315] on div at bounding box center [279, 322] width 246 height 31
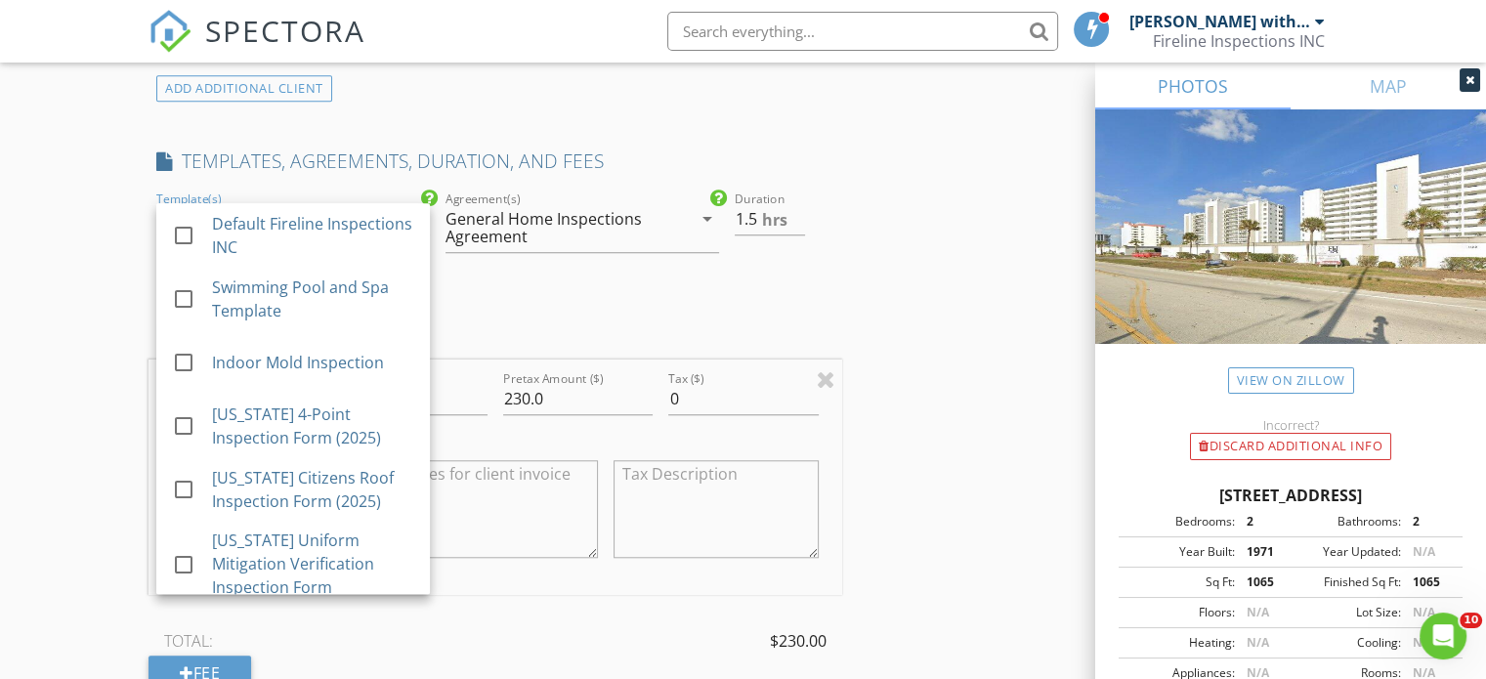
scroll to position [1566, 0]
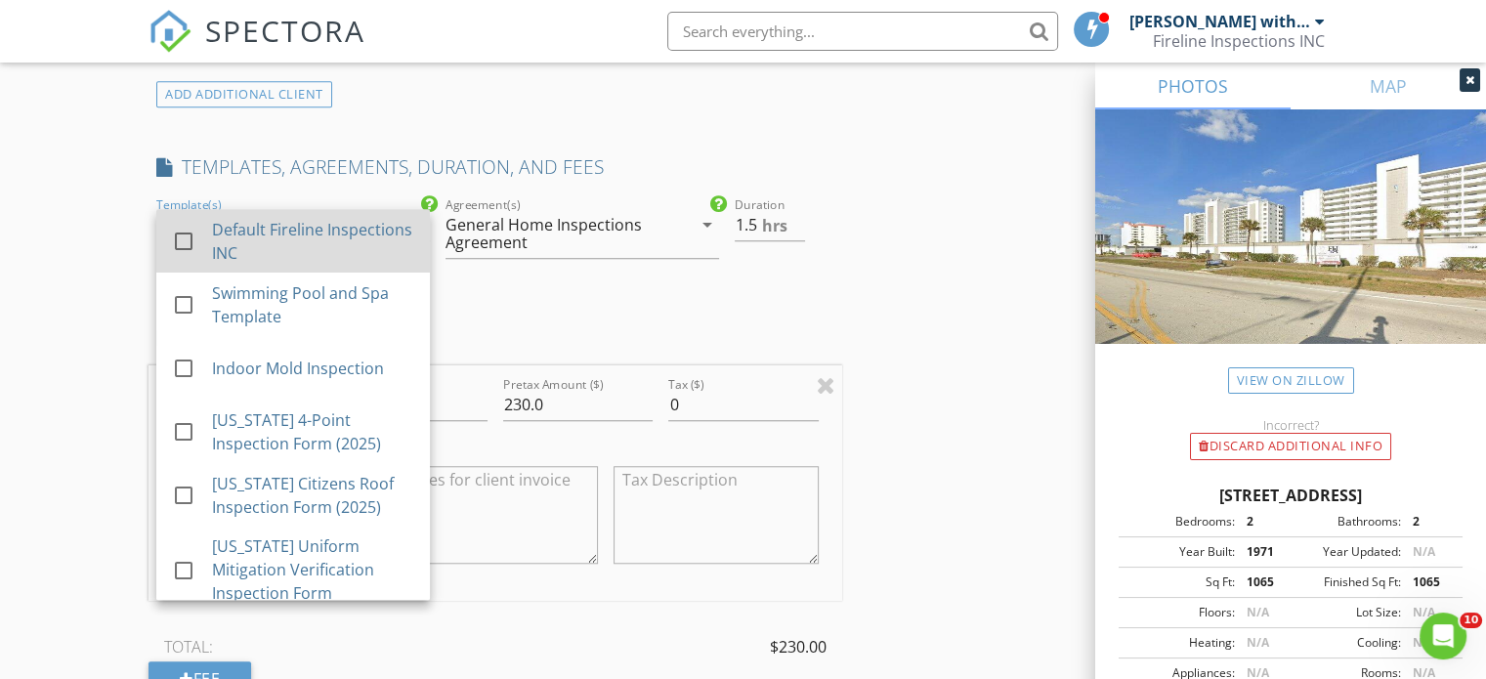
click at [285, 244] on div "Default Fireline Inspections INC" at bounding box center [313, 241] width 202 height 47
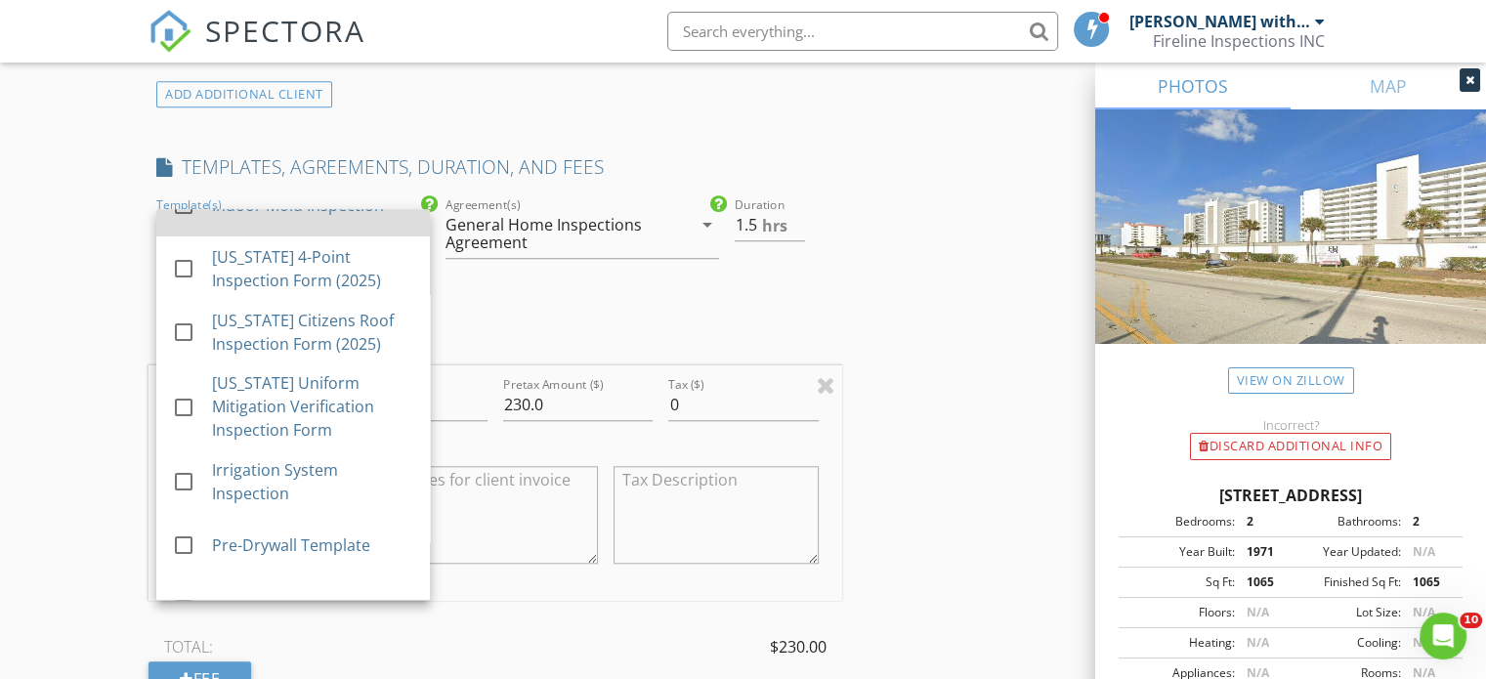
scroll to position [195, 0]
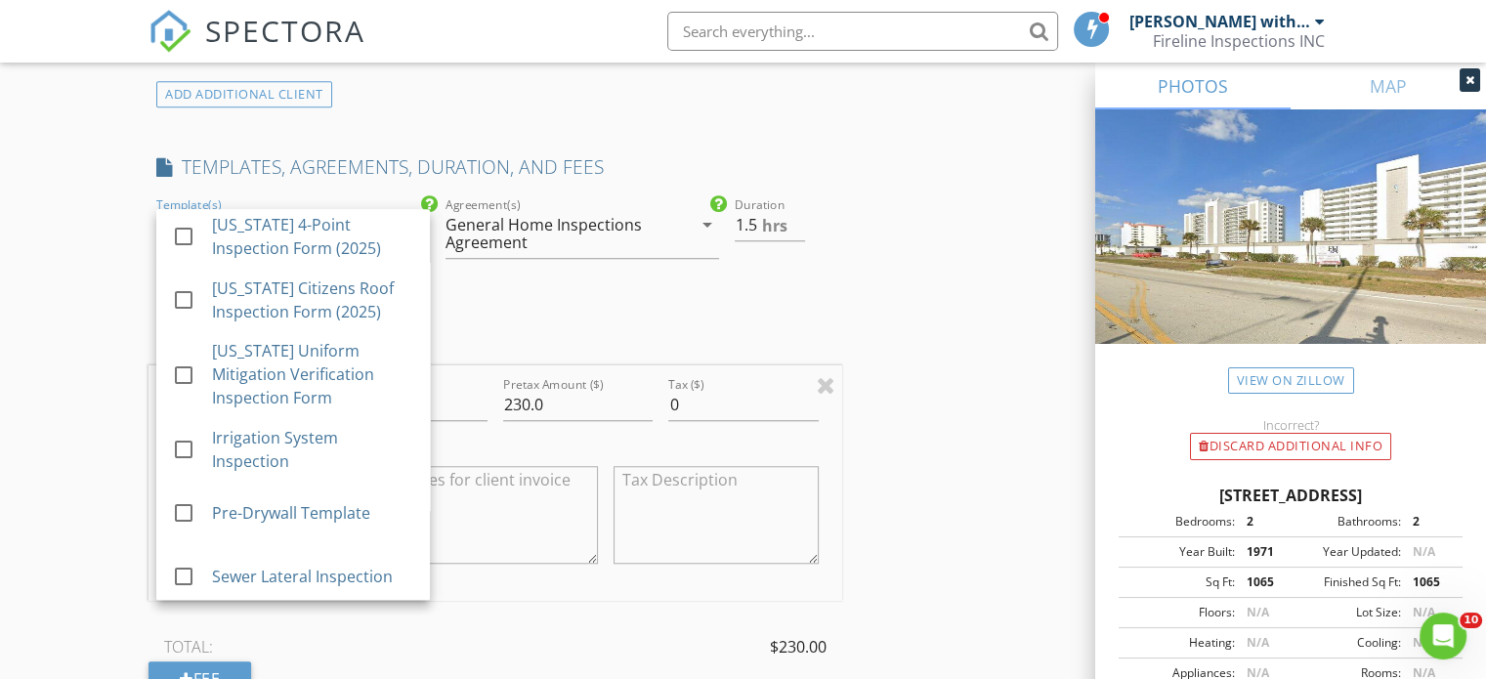
click at [910, 371] on div "INSPECTOR(S) check_box Thomas Ballard with Fireline Inspections INC PRIMARY Tho…" at bounding box center [743, 627] width 1189 height 3933
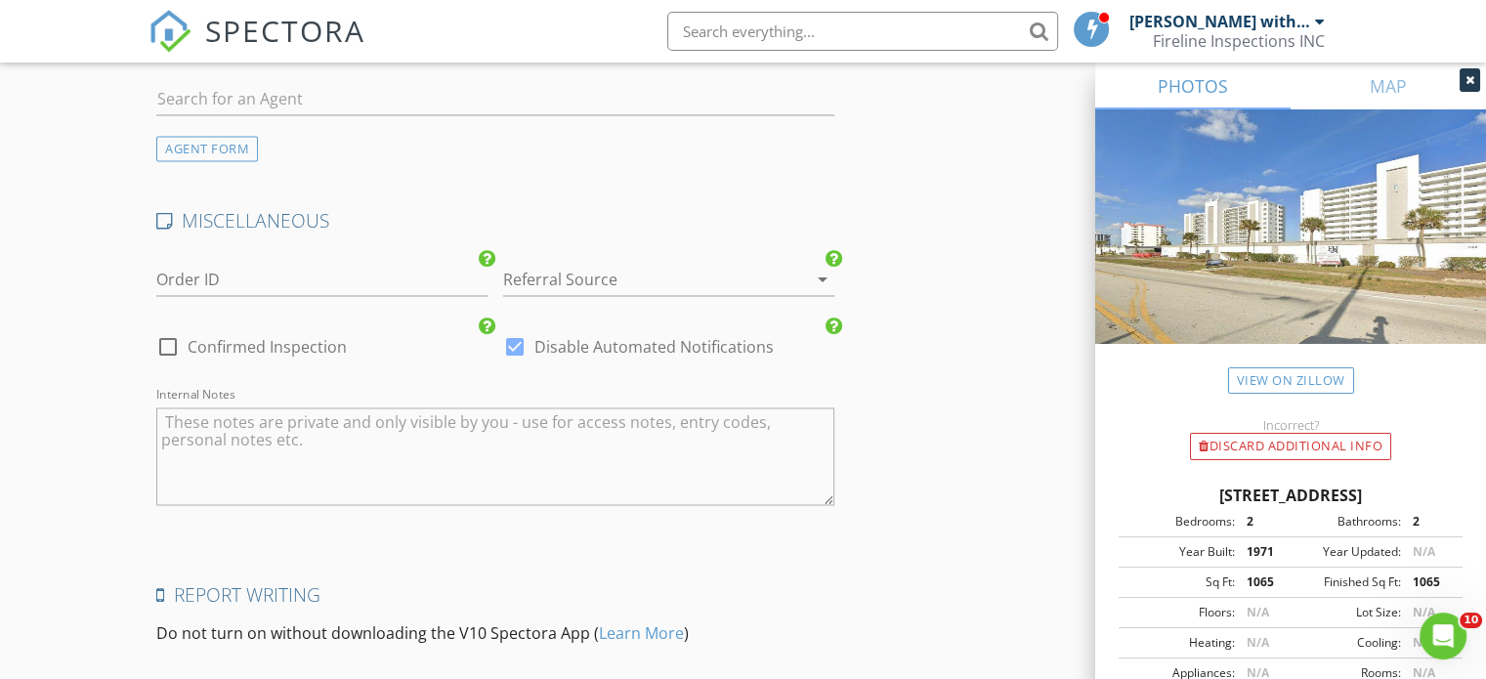
scroll to position [3520, 0]
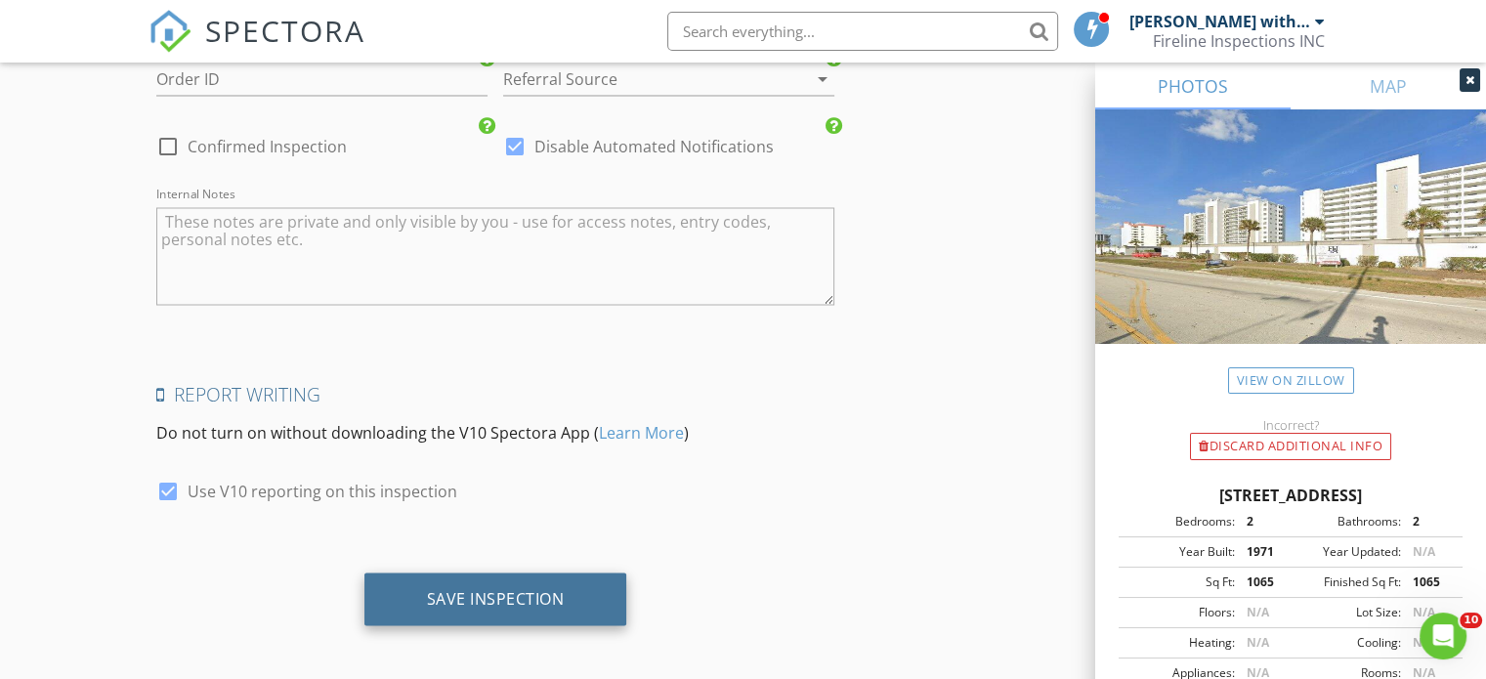
click at [506, 588] on div "Save Inspection" at bounding box center [496, 598] width 138 height 20
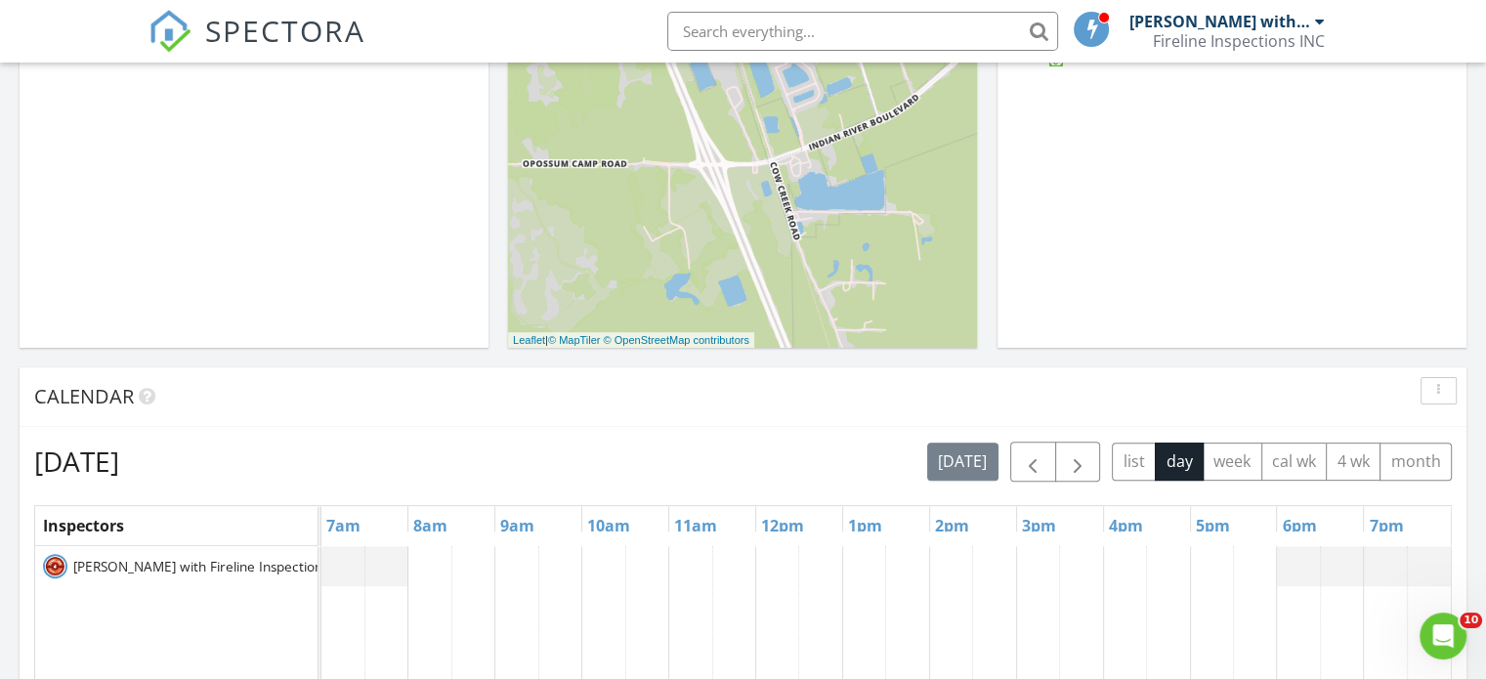
scroll to position [489, 0]
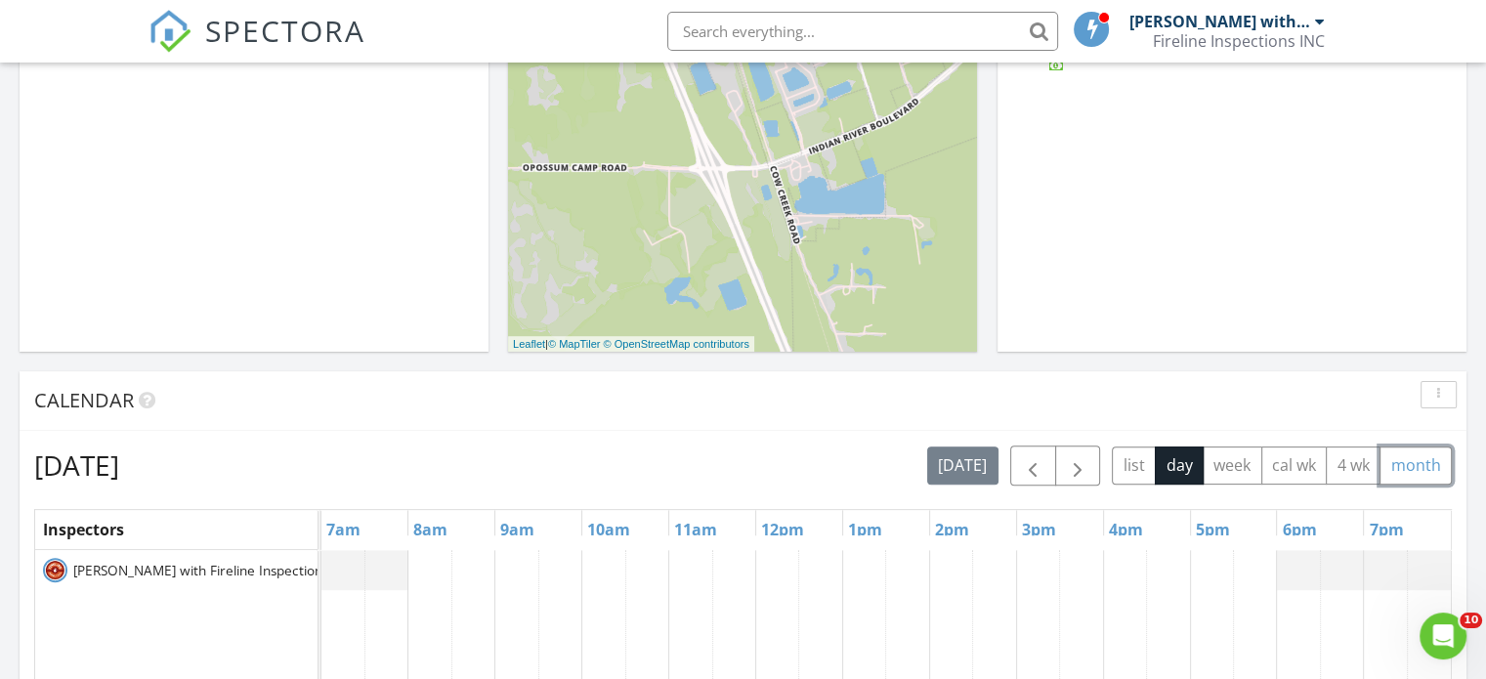
click at [1400, 462] on button "month" at bounding box center [1416, 466] width 72 height 38
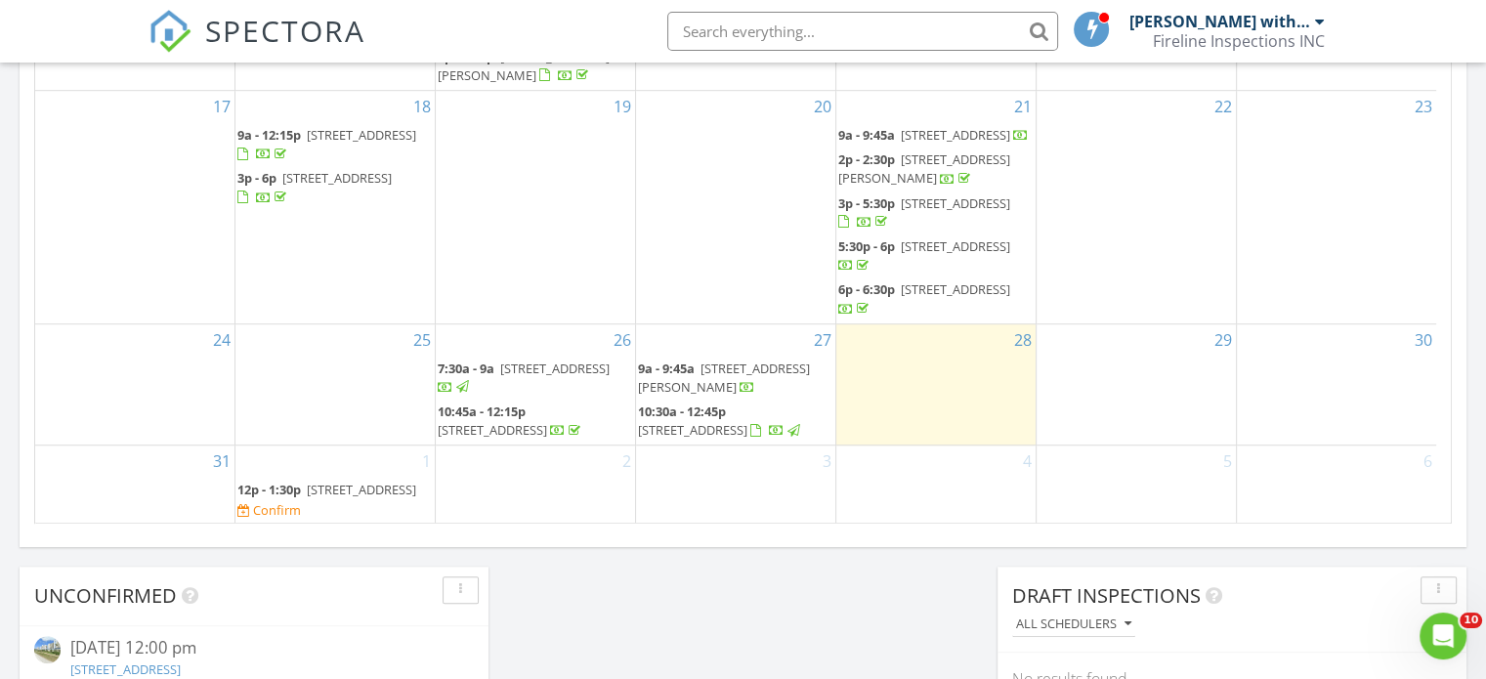
scroll to position [223, 0]
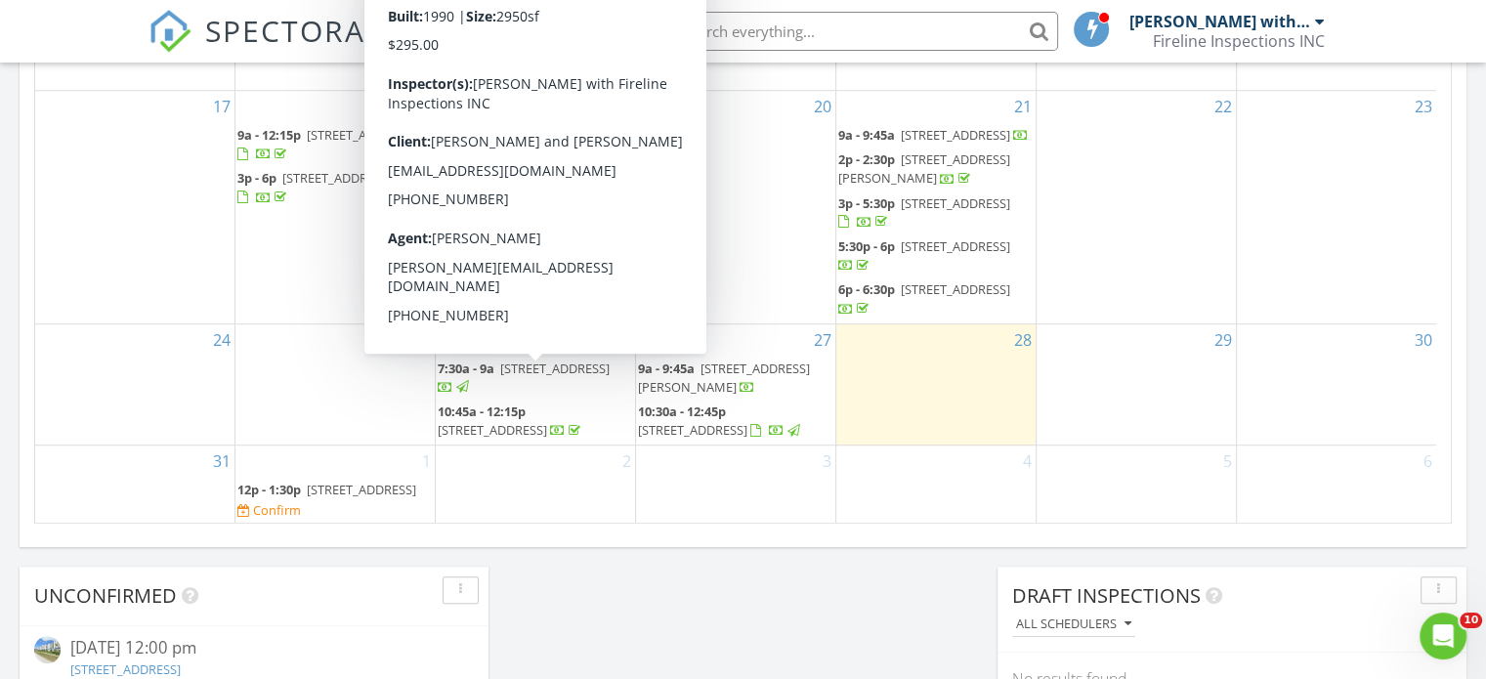
click at [538, 421] on span "3726 Fiddlers Creek Rd W, Jacksonville 32224" at bounding box center [492, 430] width 109 height 18
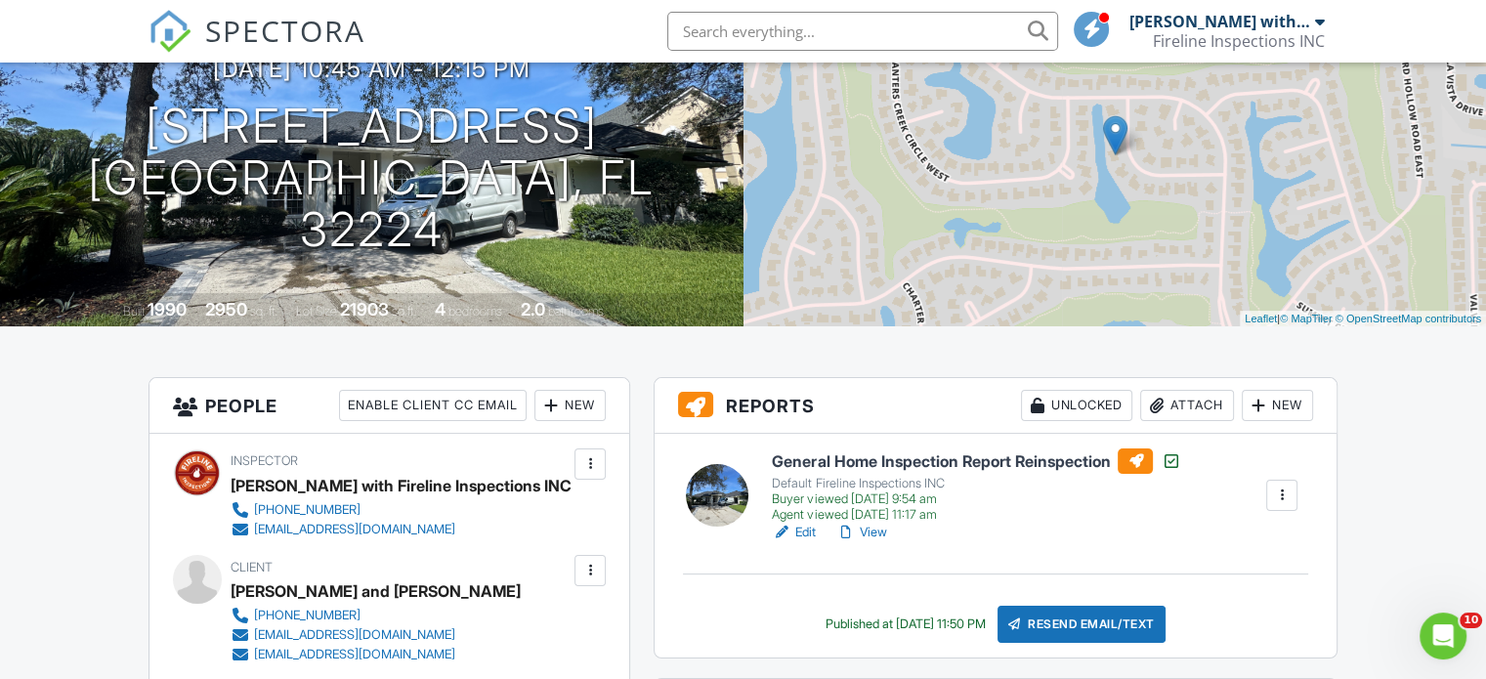
click at [880, 534] on link "View" at bounding box center [861, 533] width 51 height 20
